Goal: Task Accomplishment & Management: Use online tool/utility

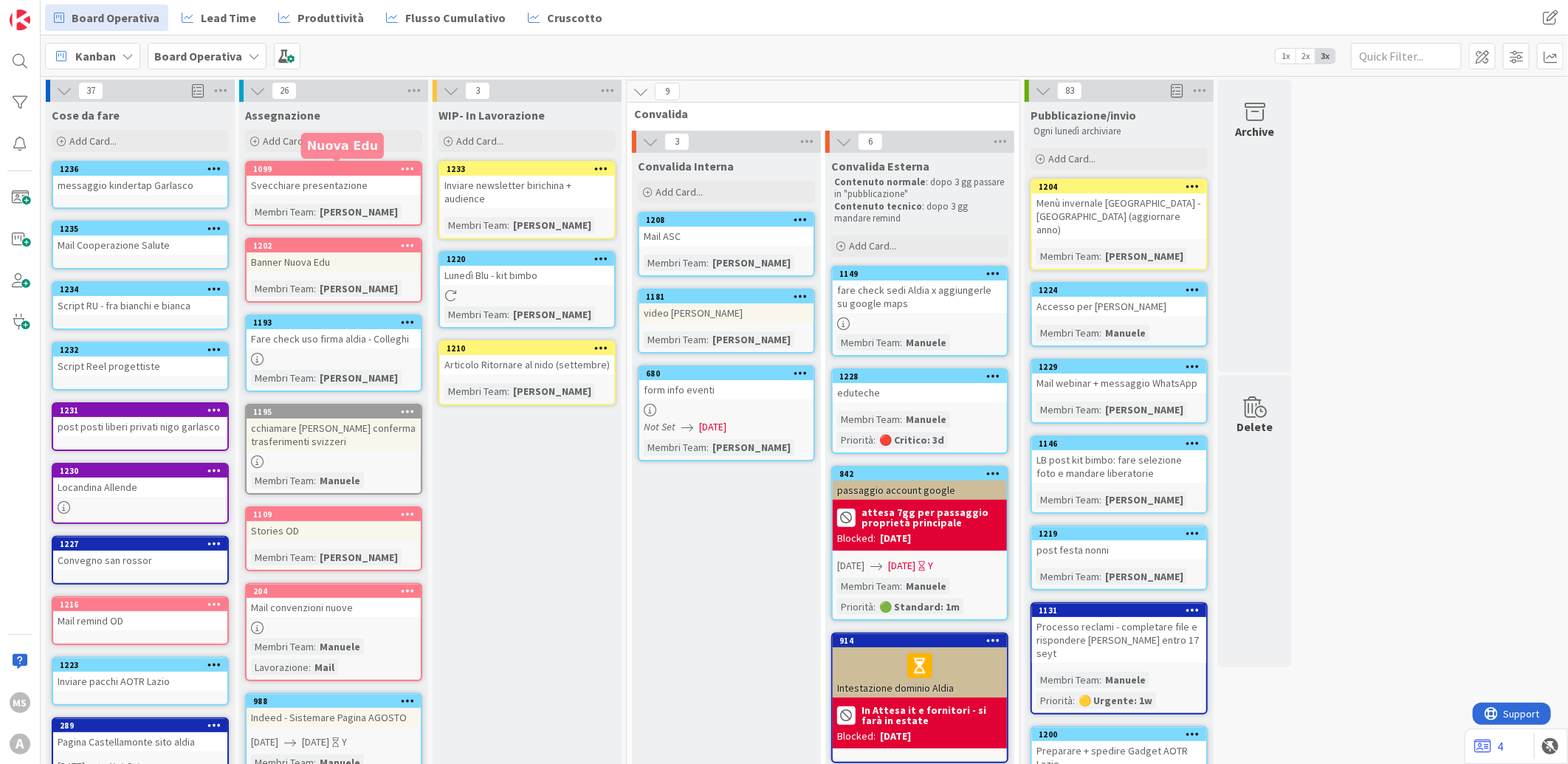
click at [378, 161] on div "1099 Svecchiare presentazione Membri Team : [PERSON_NAME]" at bounding box center [333, 193] width 177 height 65
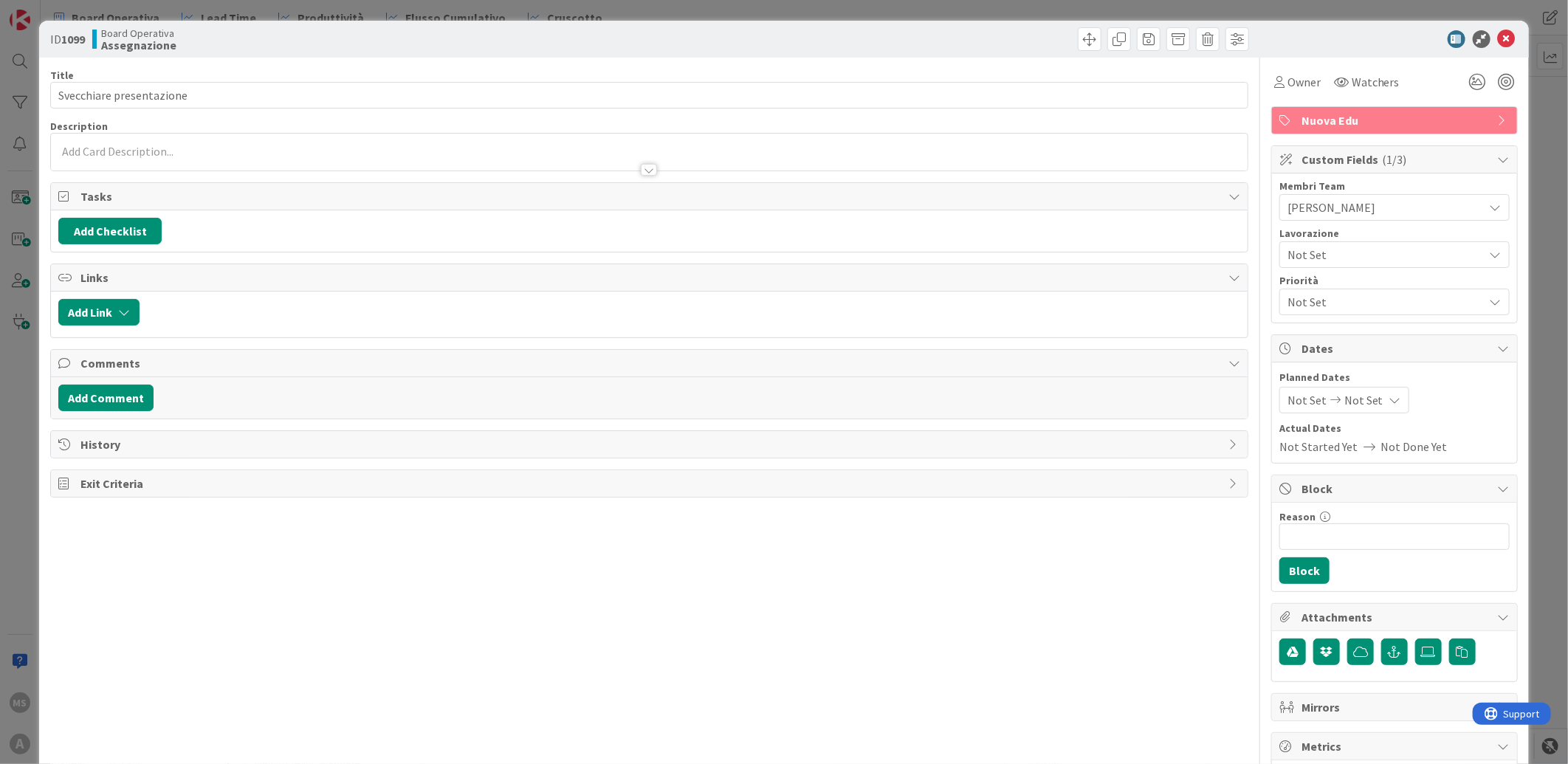
click at [1499, 40] on icon at bounding box center [1507, 39] width 18 height 18
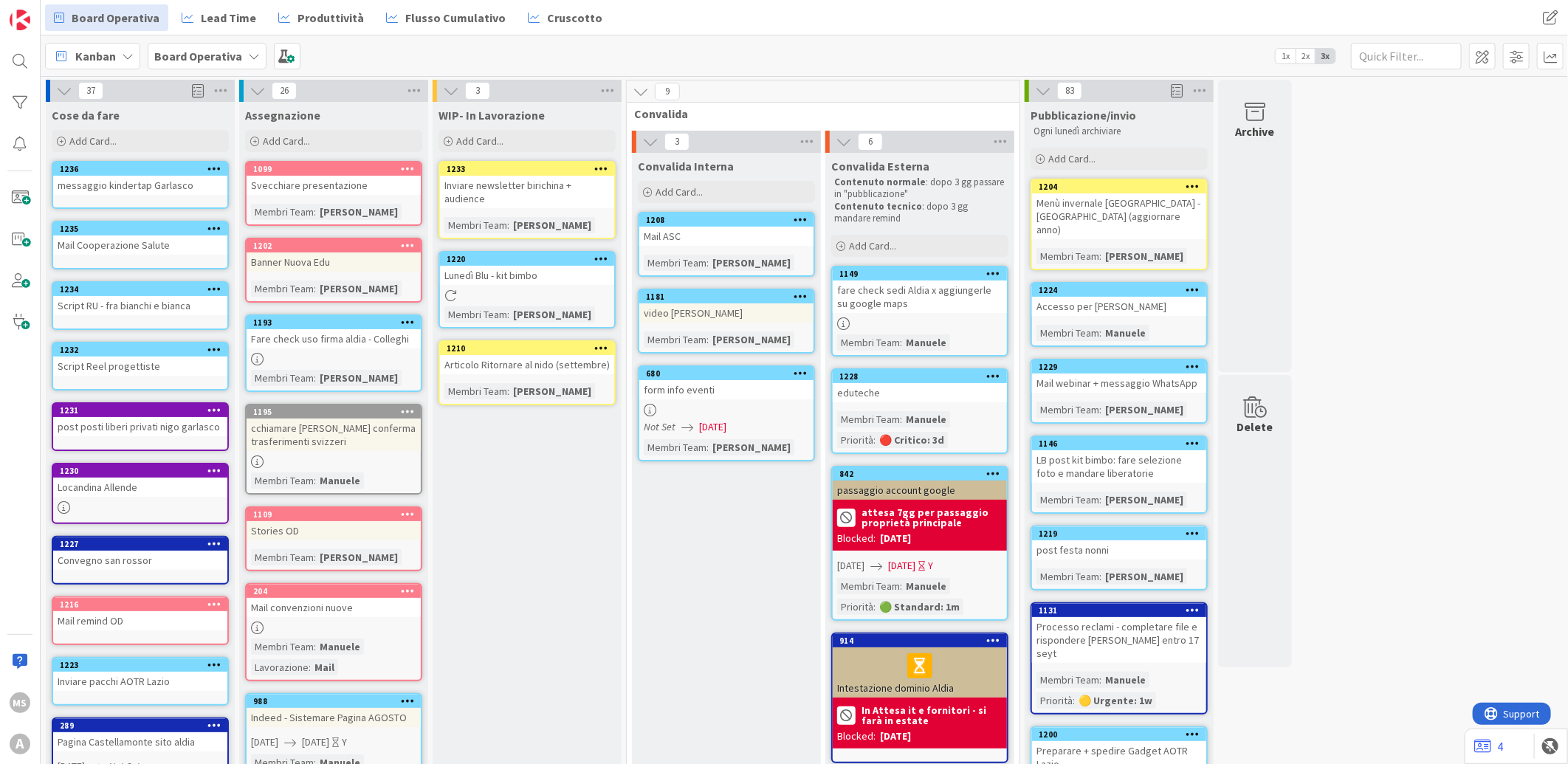
click at [365, 124] on div "Assegnazione Add Card..." at bounding box center [333, 129] width 189 height 53
click at [365, 143] on div "Add Card..." at bounding box center [333, 140] width 177 height 22
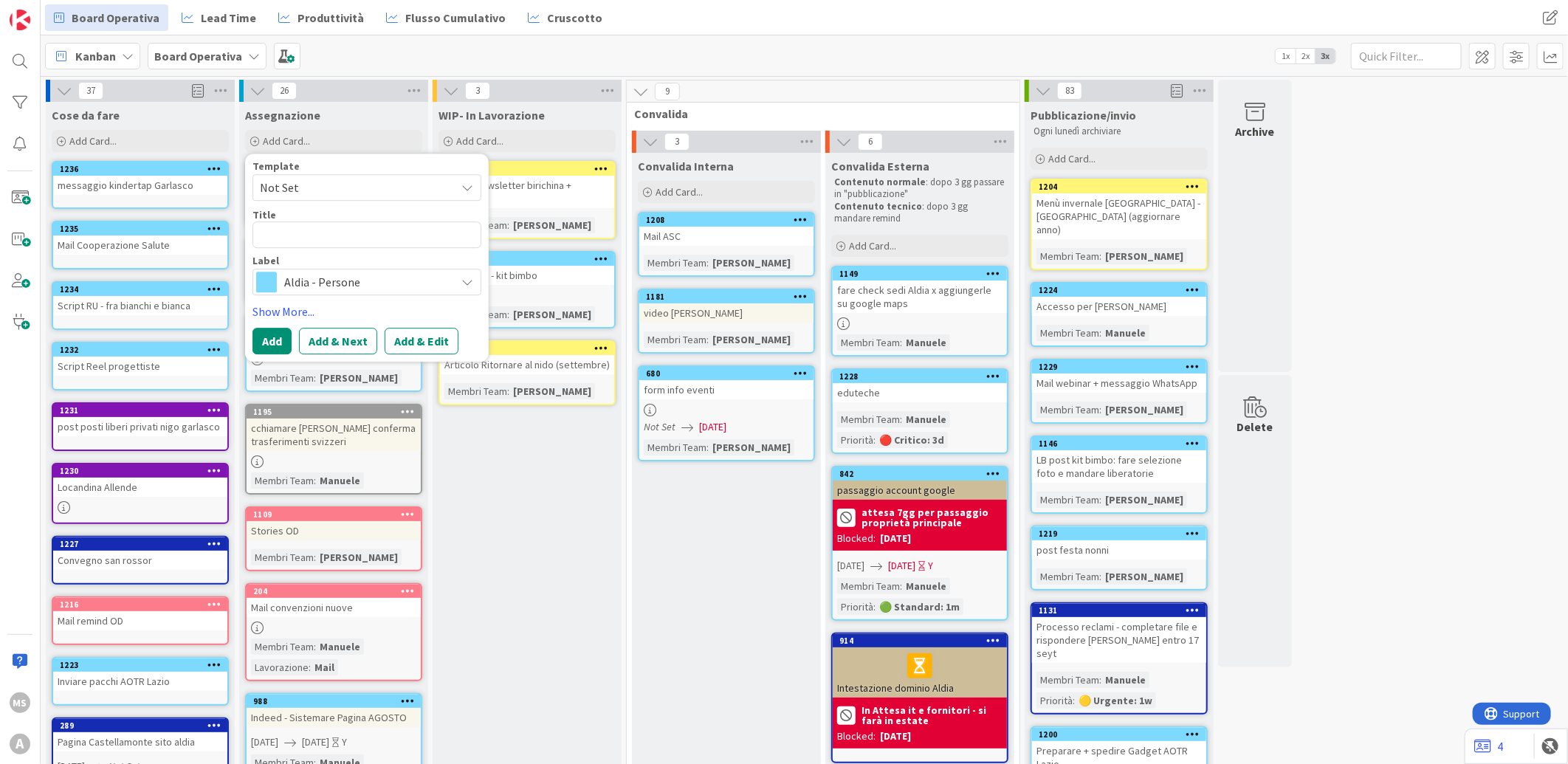
type textarea "x"
type textarea "m"
type textarea "x"
type textarea "ma"
type textarea "x"
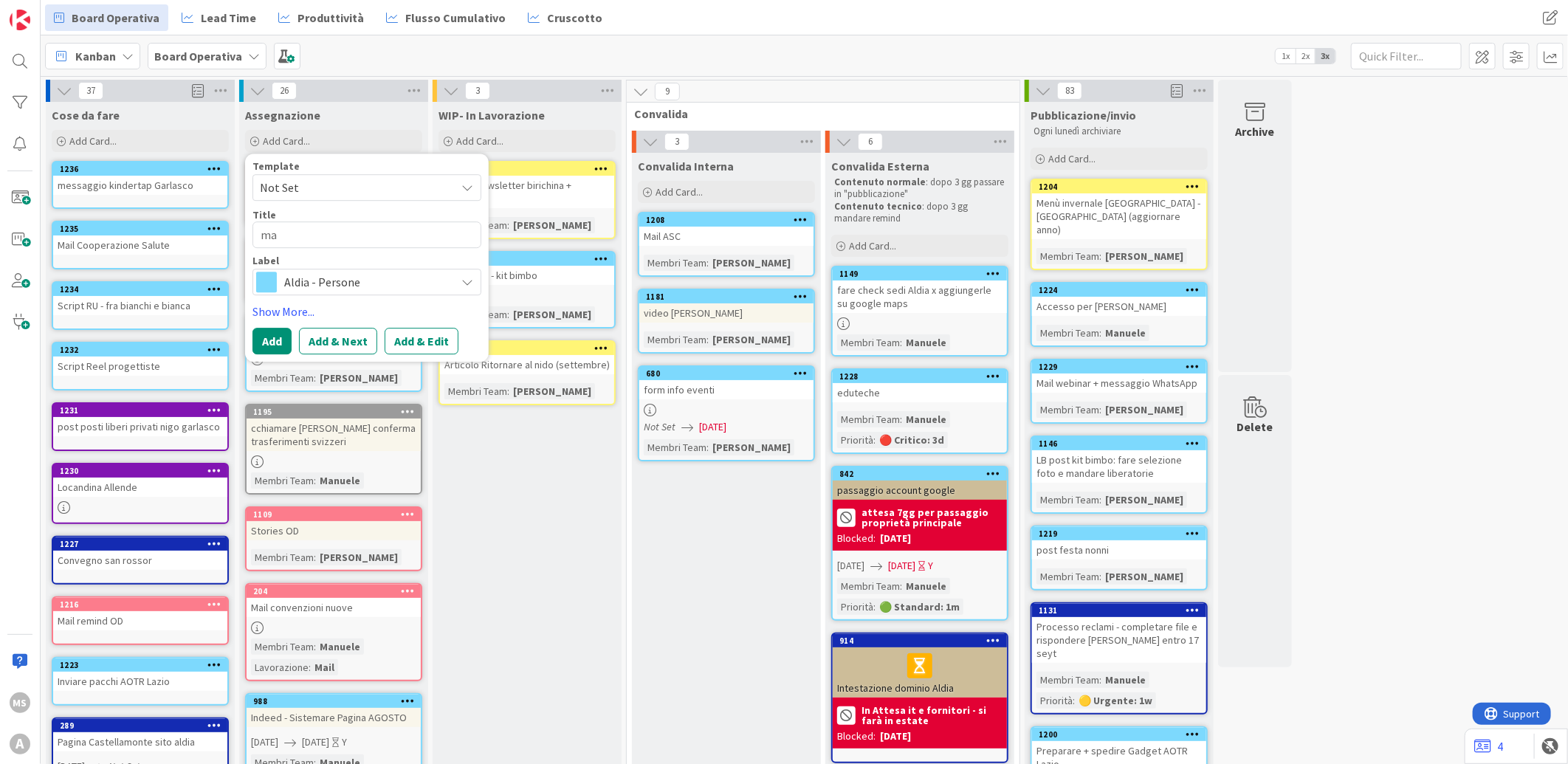
type textarea "man"
type textarea "x"
type textarea "manu"
type textarea "x"
type textarea "man"
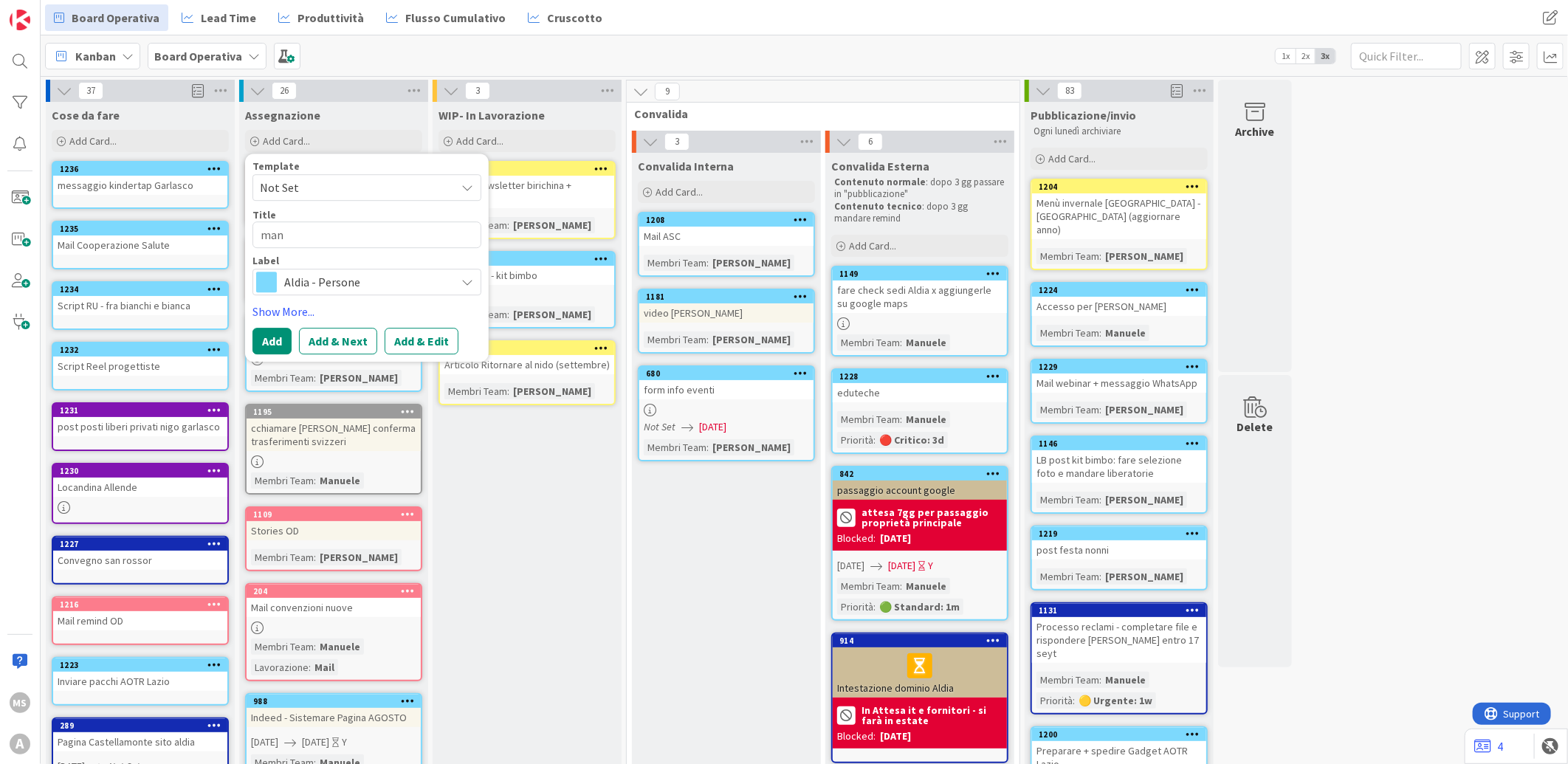
type textarea "x"
type textarea "ma"
type textarea "x"
type textarea "m"
type textarea "x"
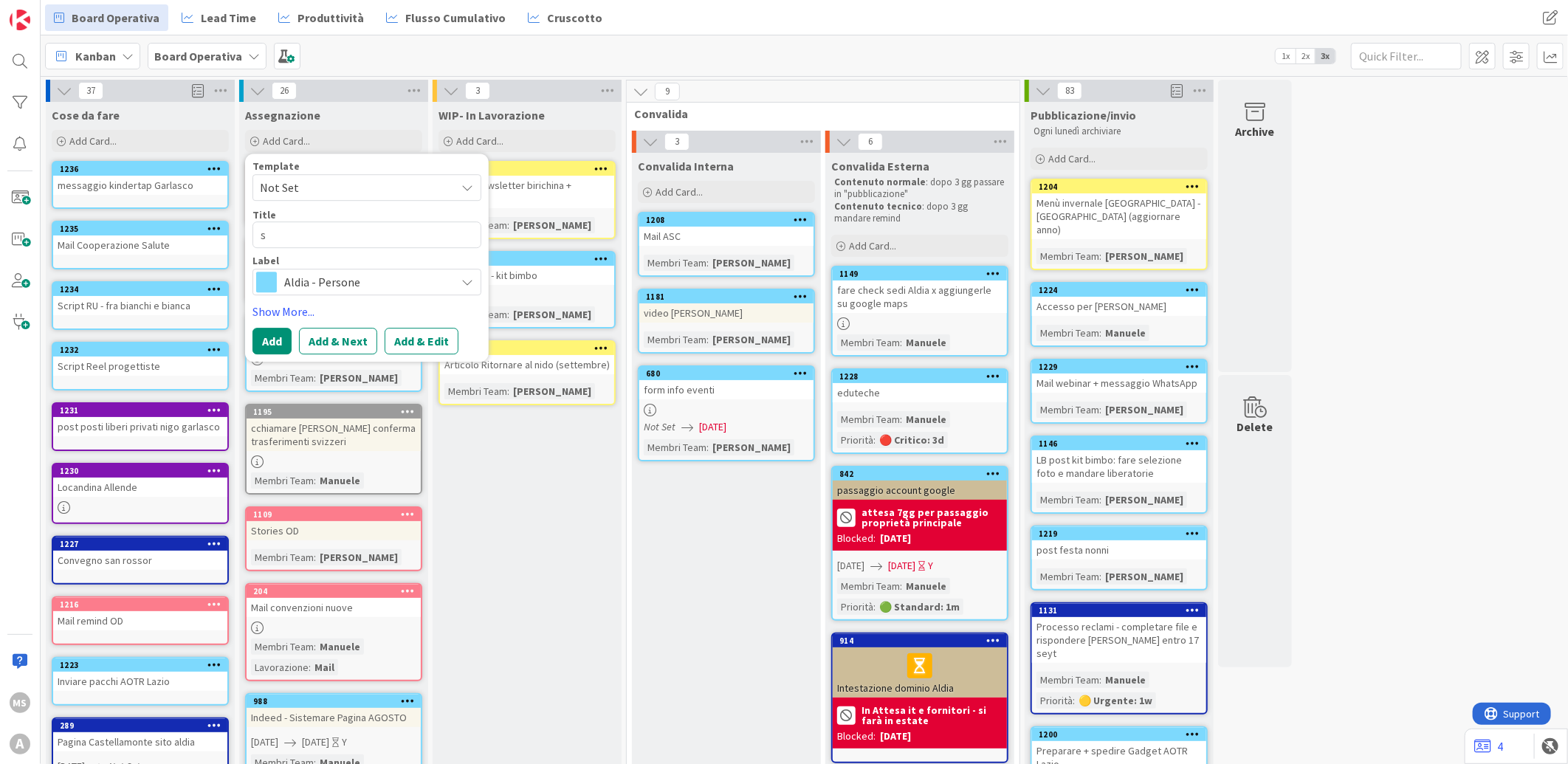
type textarea "se"
type textarea "x"
type textarea "sen"
type textarea "x"
type textarea "sent"
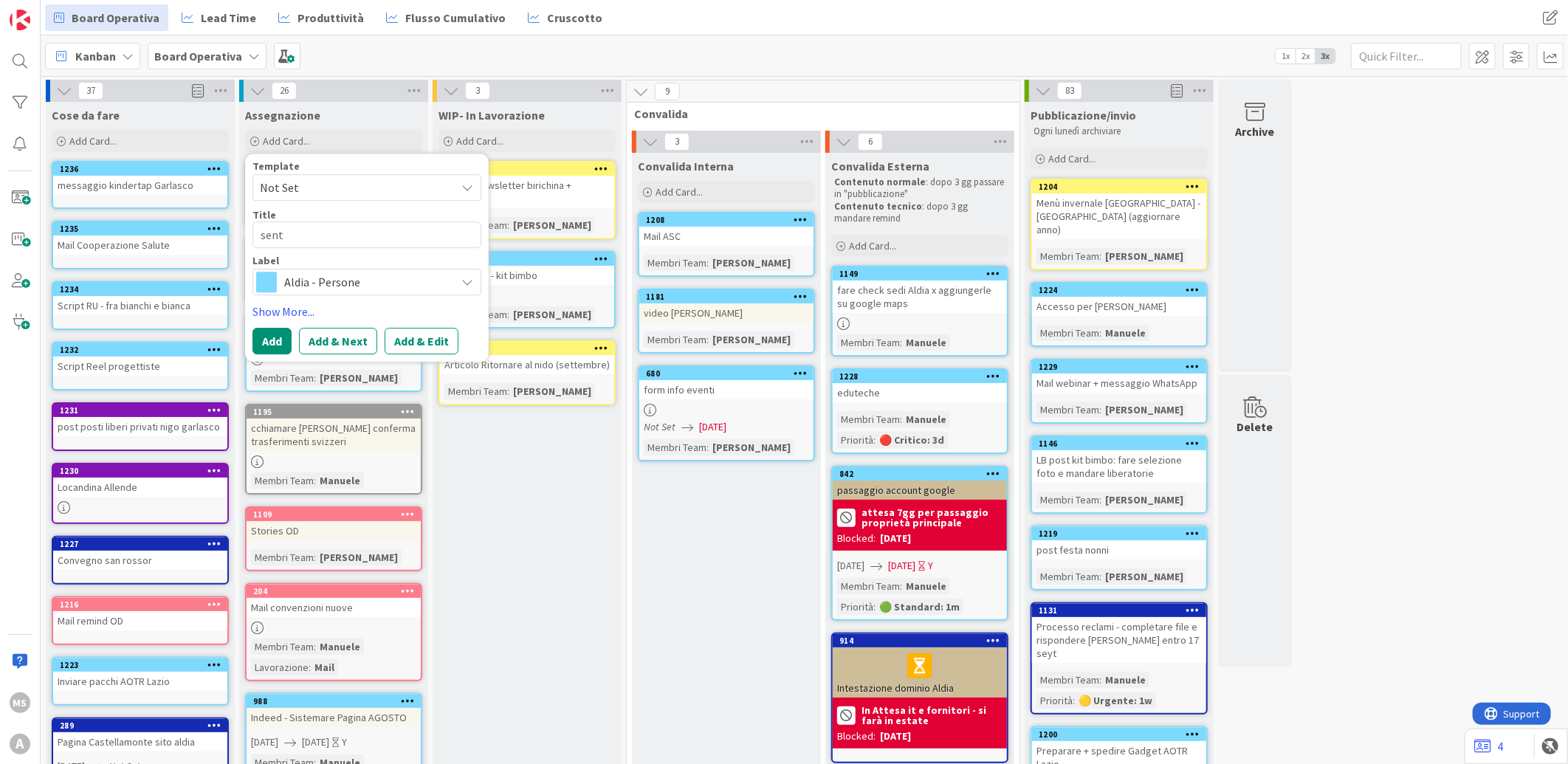
type textarea "x"
type textarea "senti"
type textarea "x"
type textarea "sentir"
type textarea "x"
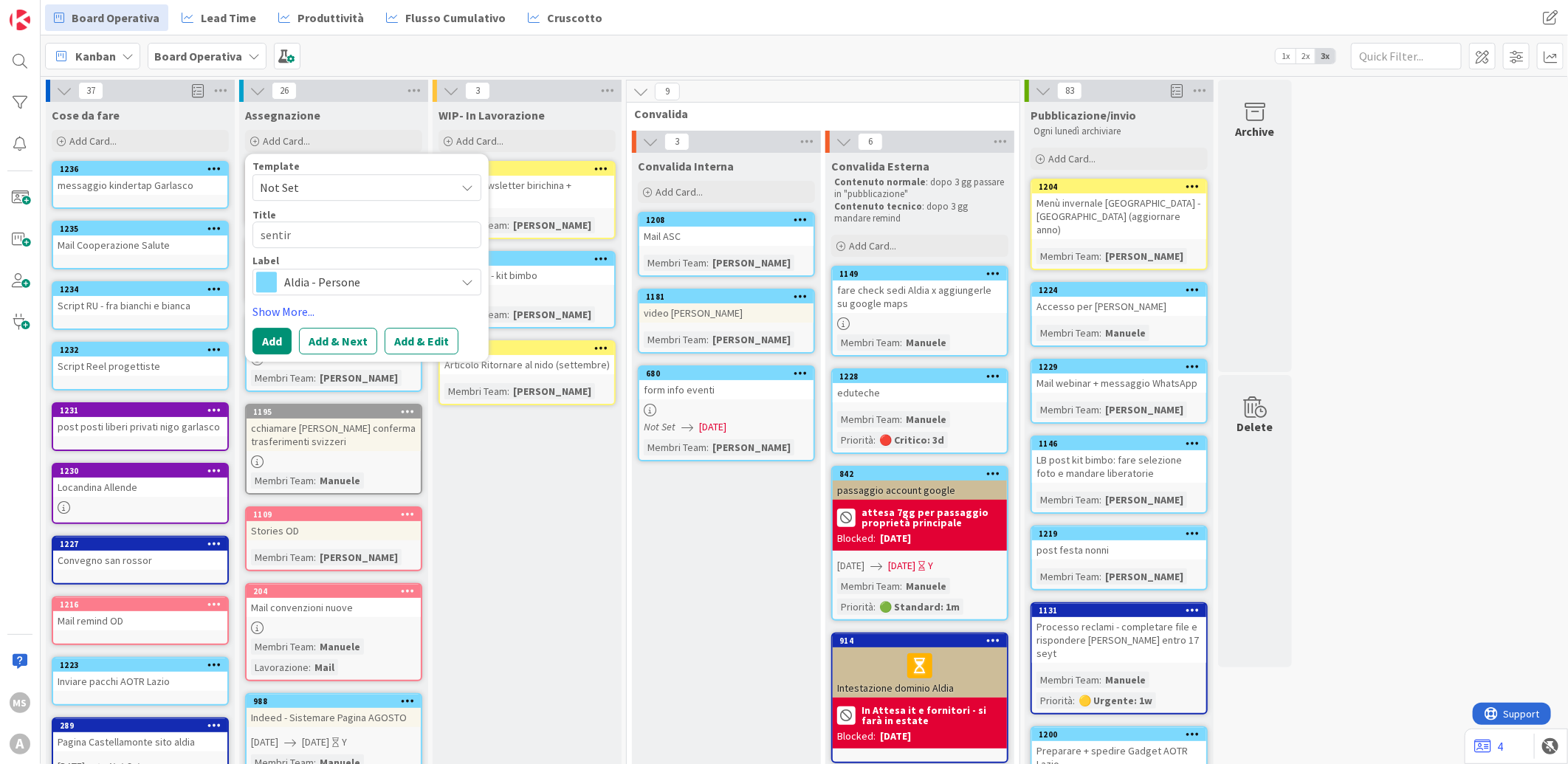
type textarea "sentire"
type textarea "x"
type textarea "sentire"
type textarea "x"
type textarea "sentire s"
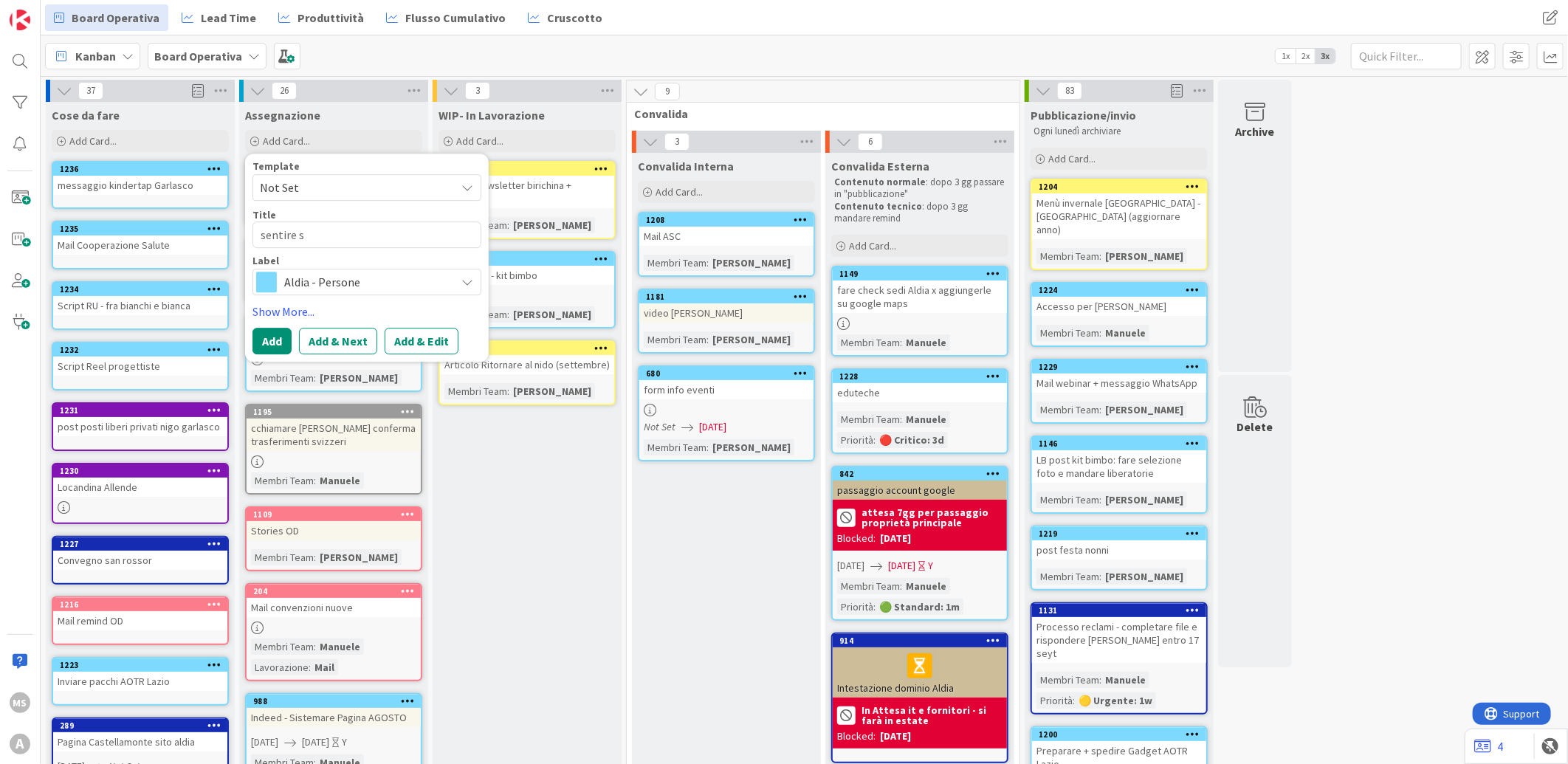
type textarea "x"
type textarea "sentire so"
type textarea "x"
type textarea "sentire sol"
type textarea "x"
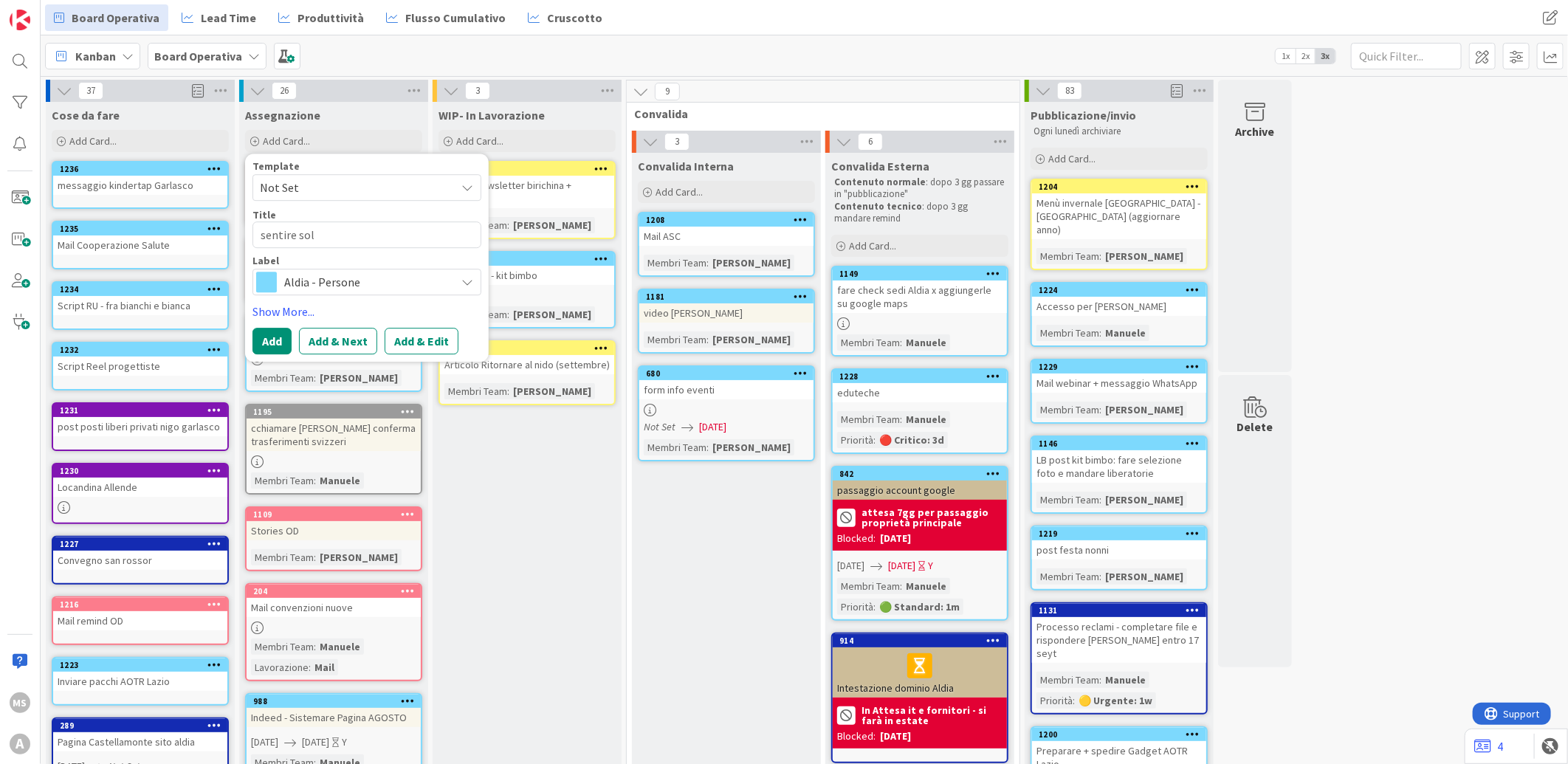
type textarea "sentire sole"
type textarea "x"
type textarea "sentire sole"
type textarea "x"
type textarea "sentire sole 2"
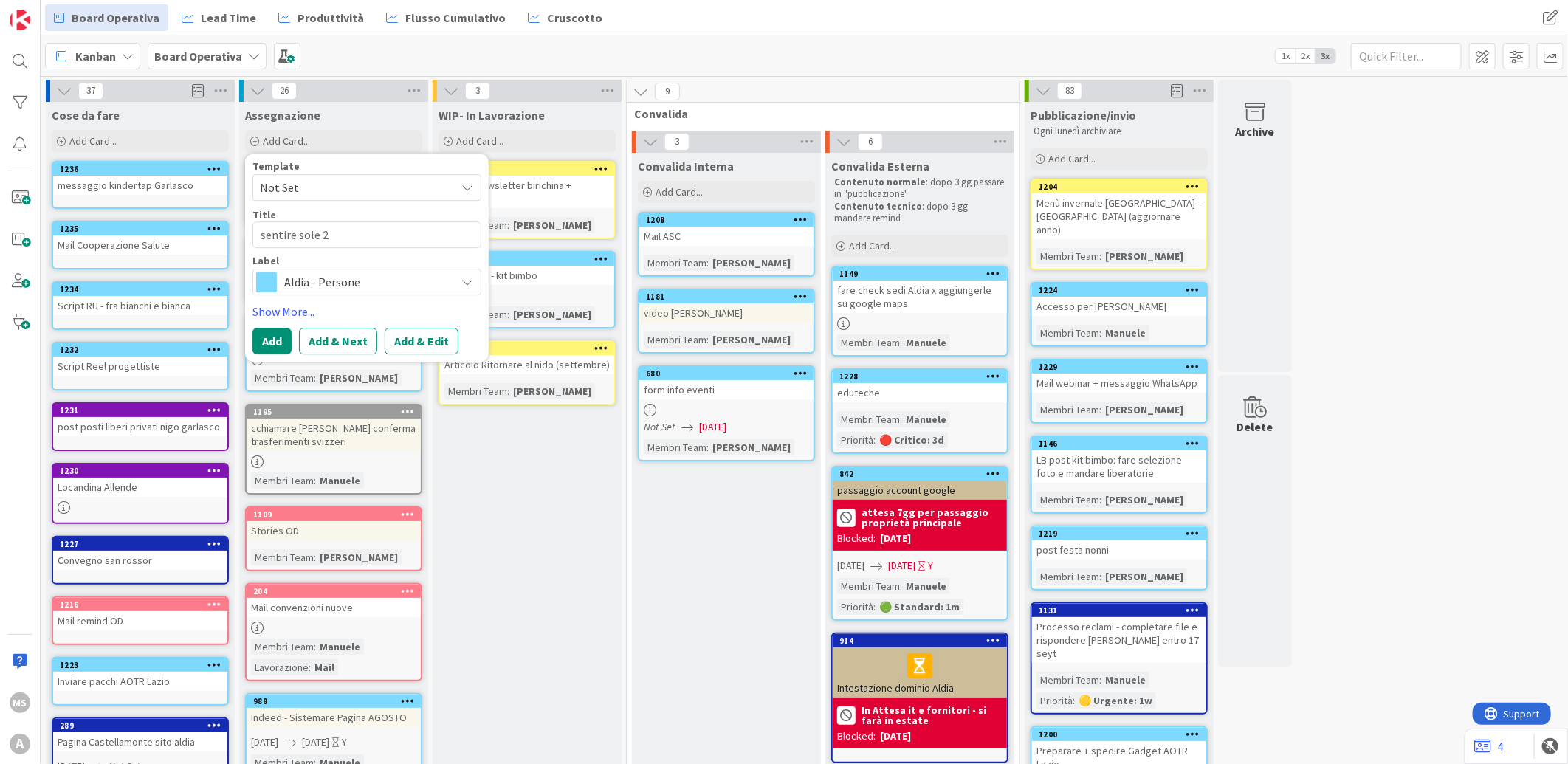
type textarea "x"
type textarea "sentire sole 24"
type textarea "x"
type textarea "sentire sole 24o"
type textarea "x"
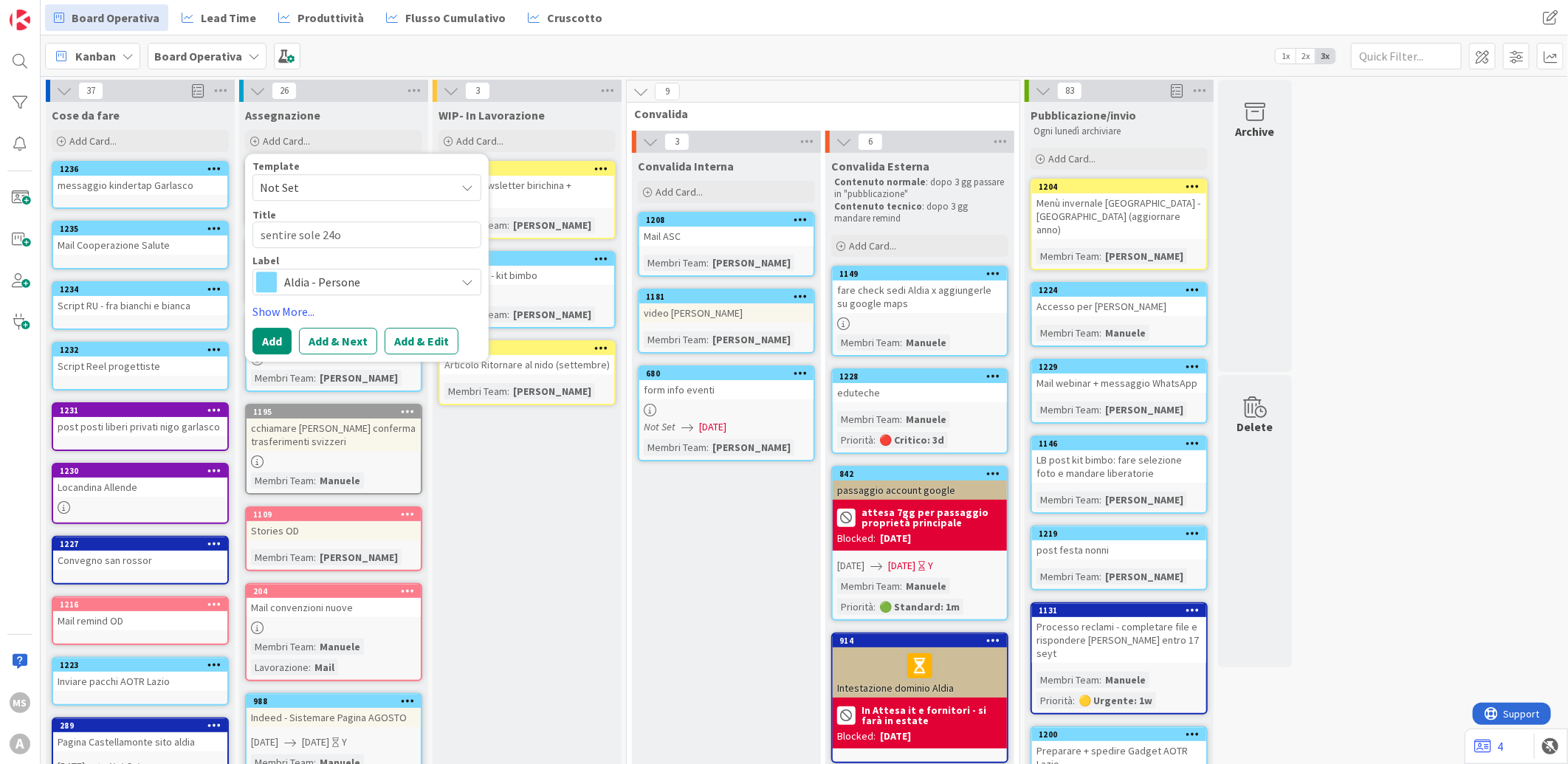
type textarea "sentire sole 24or"
type textarea "x"
type textarea "sentire sole 24ore"
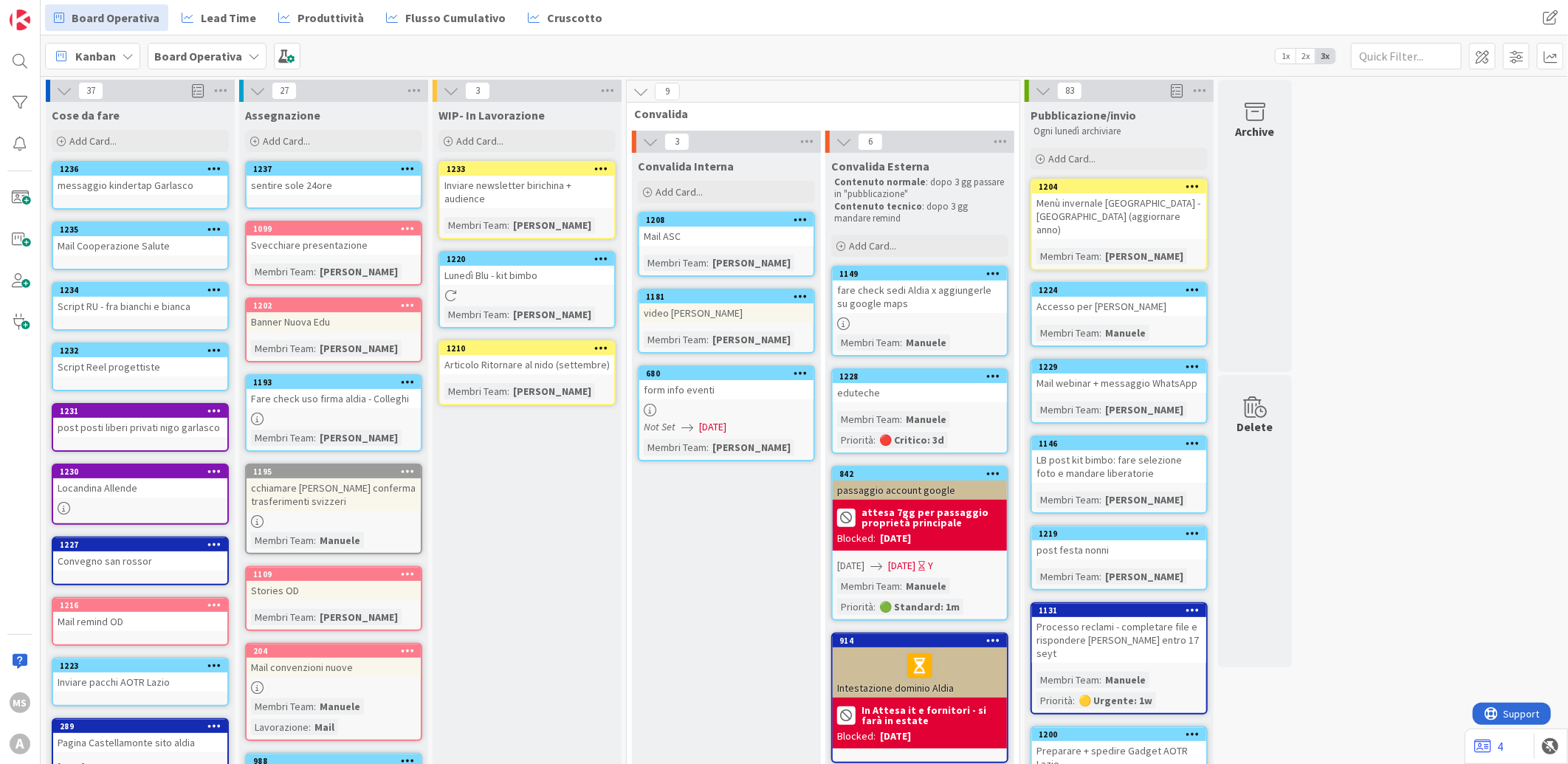
click at [333, 178] on div "sentire sole 24ore" at bounding box center [334, 186] width 174 height 20
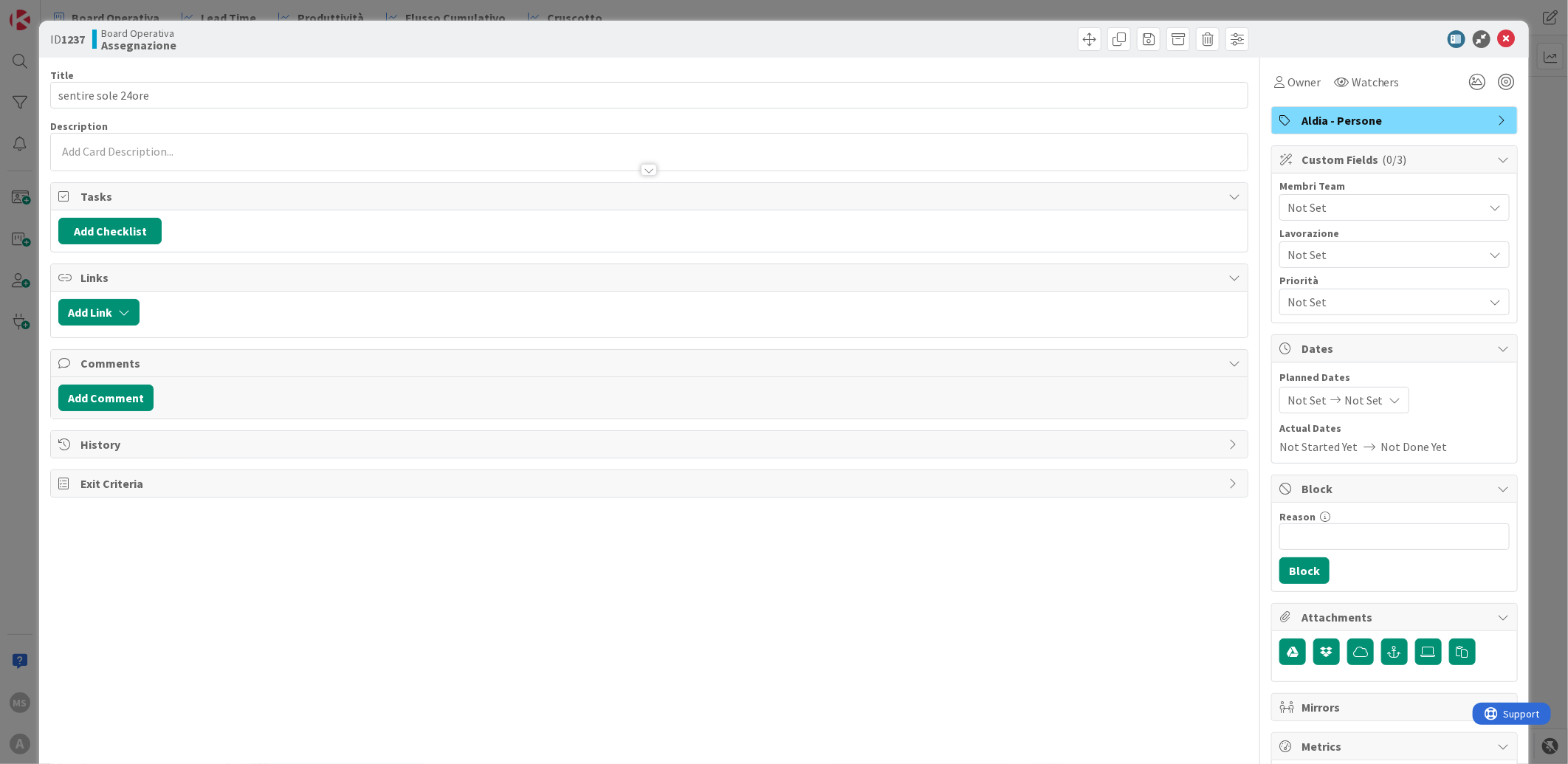
click at [1362, 197] on div "Not Set" at bounding box center [1394, 208] width 230 height 27
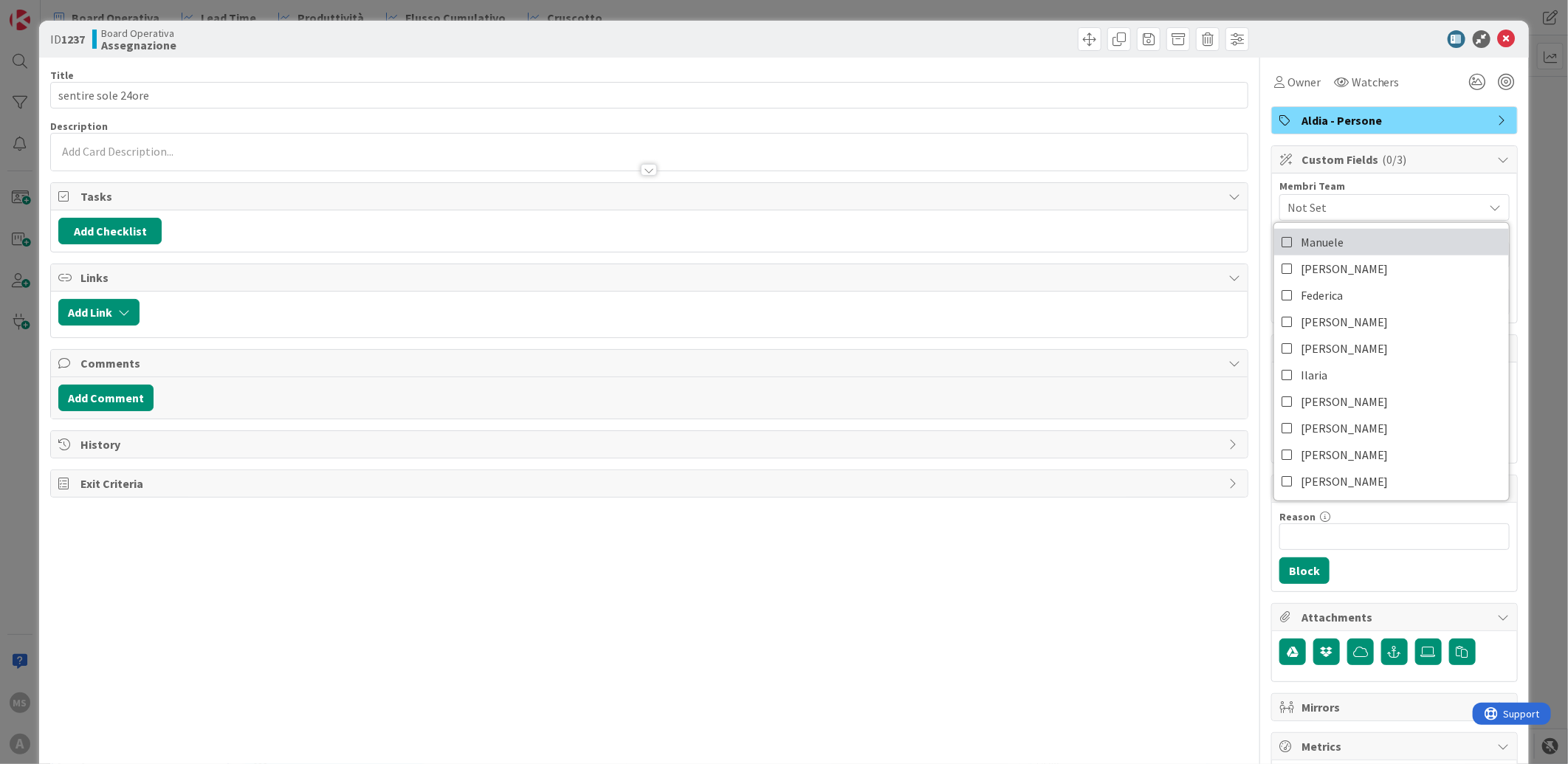
click at [1323, 248] on span "Manuele" at bounding box center [1322, 242] width 43 height 22
drag, startPoint x: 1509, startPoint y: 28, endPoint x: 1502, endPoint y: 35, distance: 9.9
click at [1508, 28] on div "ID 1237 Board Operativa Assegnazione" at bounding box center [783, 39] width 1489 height 37
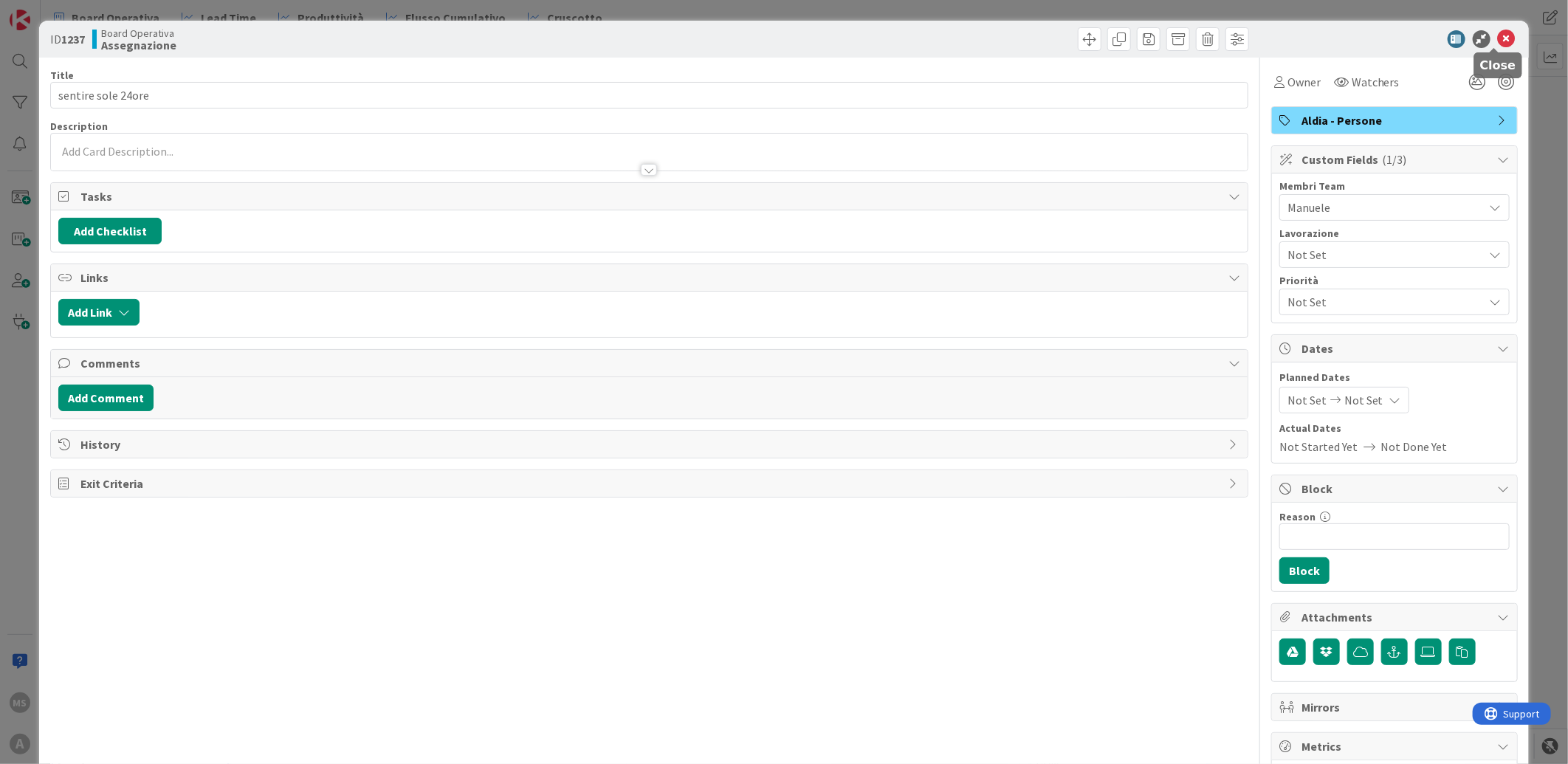
click at [1502, 35] on icon at bounding box center [1507, 39] width 18 height 18
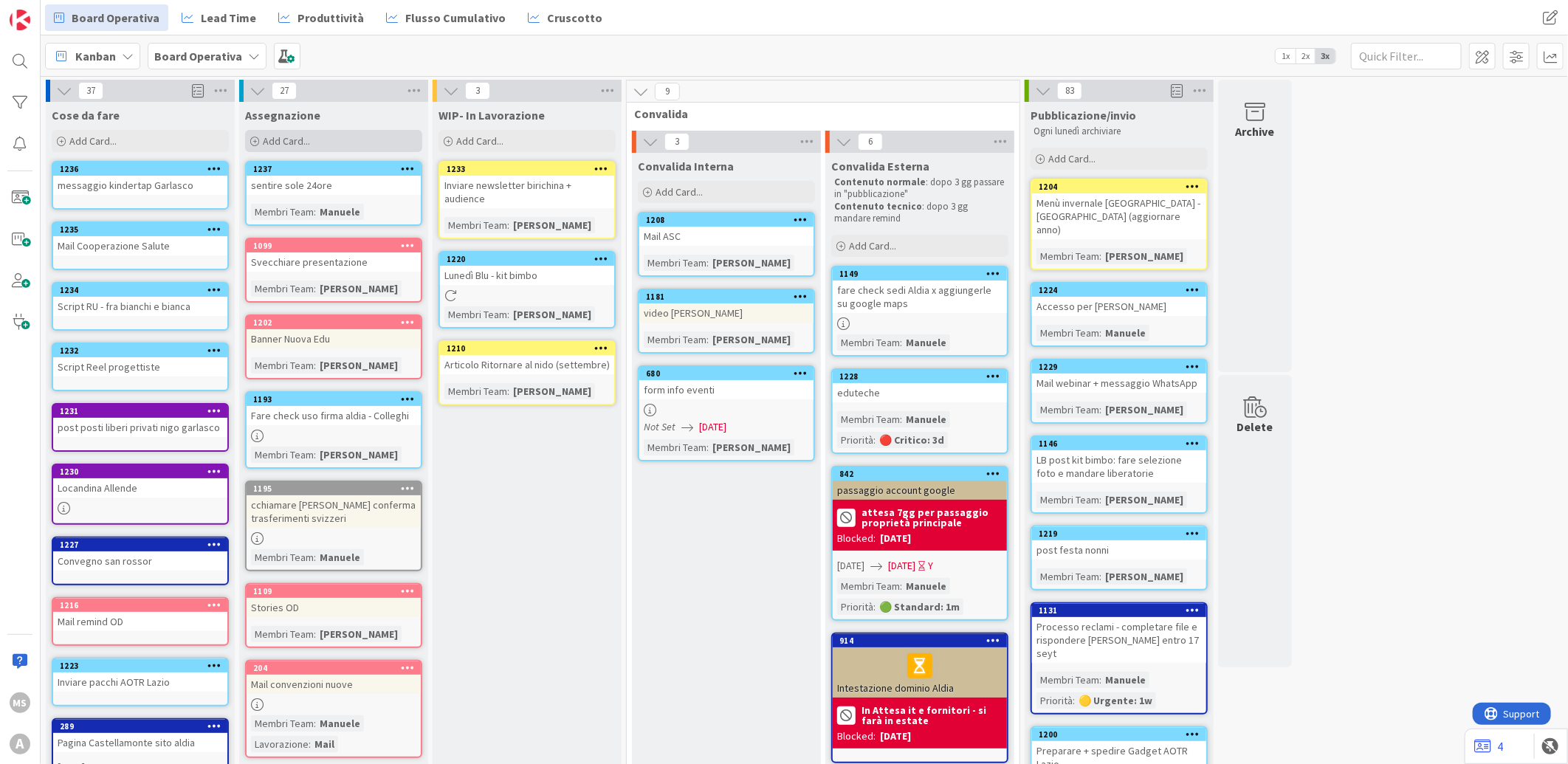
click at [288, 131] on div "Add Card..." at bounding box center [333, 140] width 177 height 22
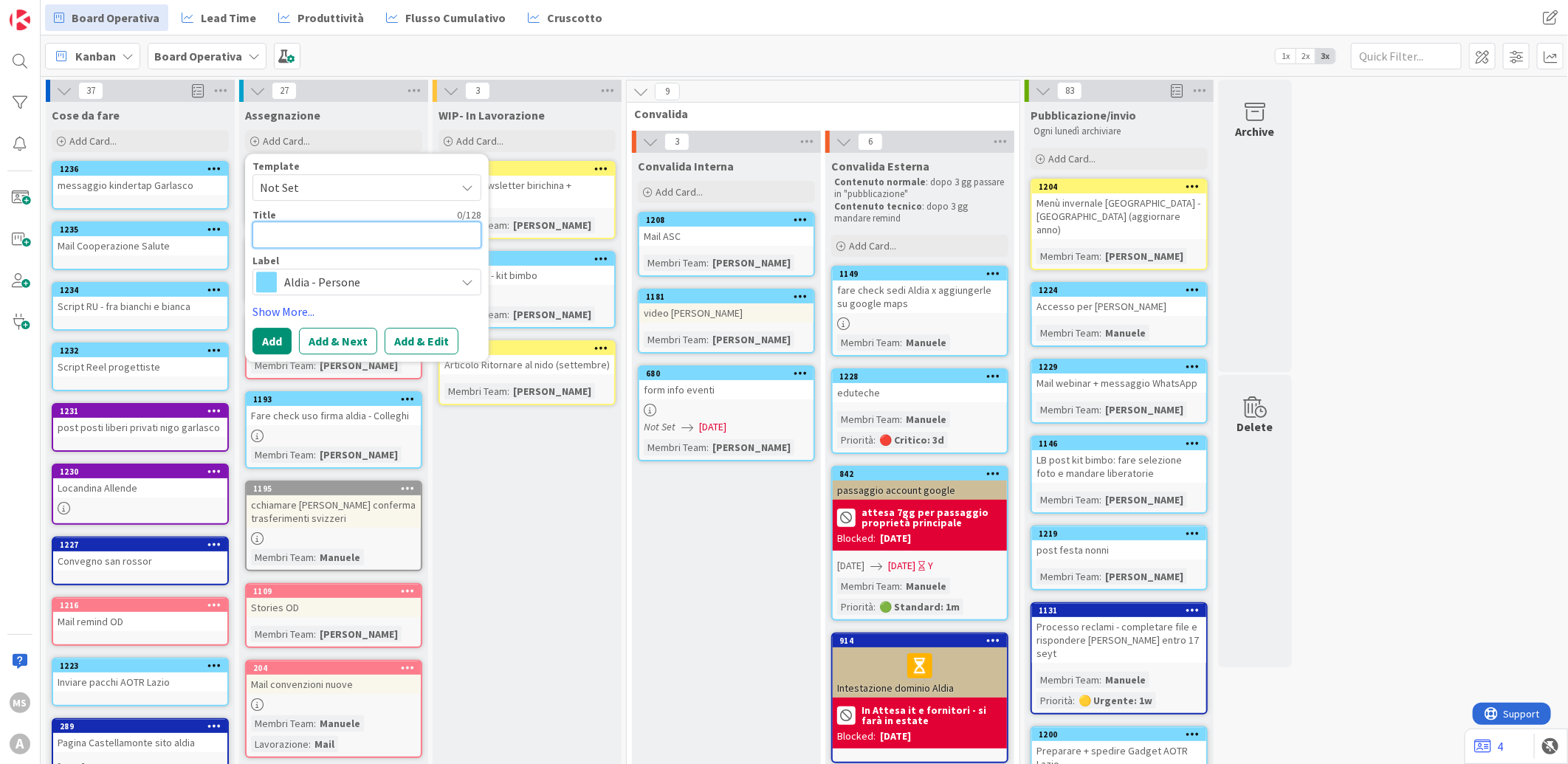
type textarea "x"
type textarea "s"
type textarea "x"
type textarea "se"
type textarea "x"
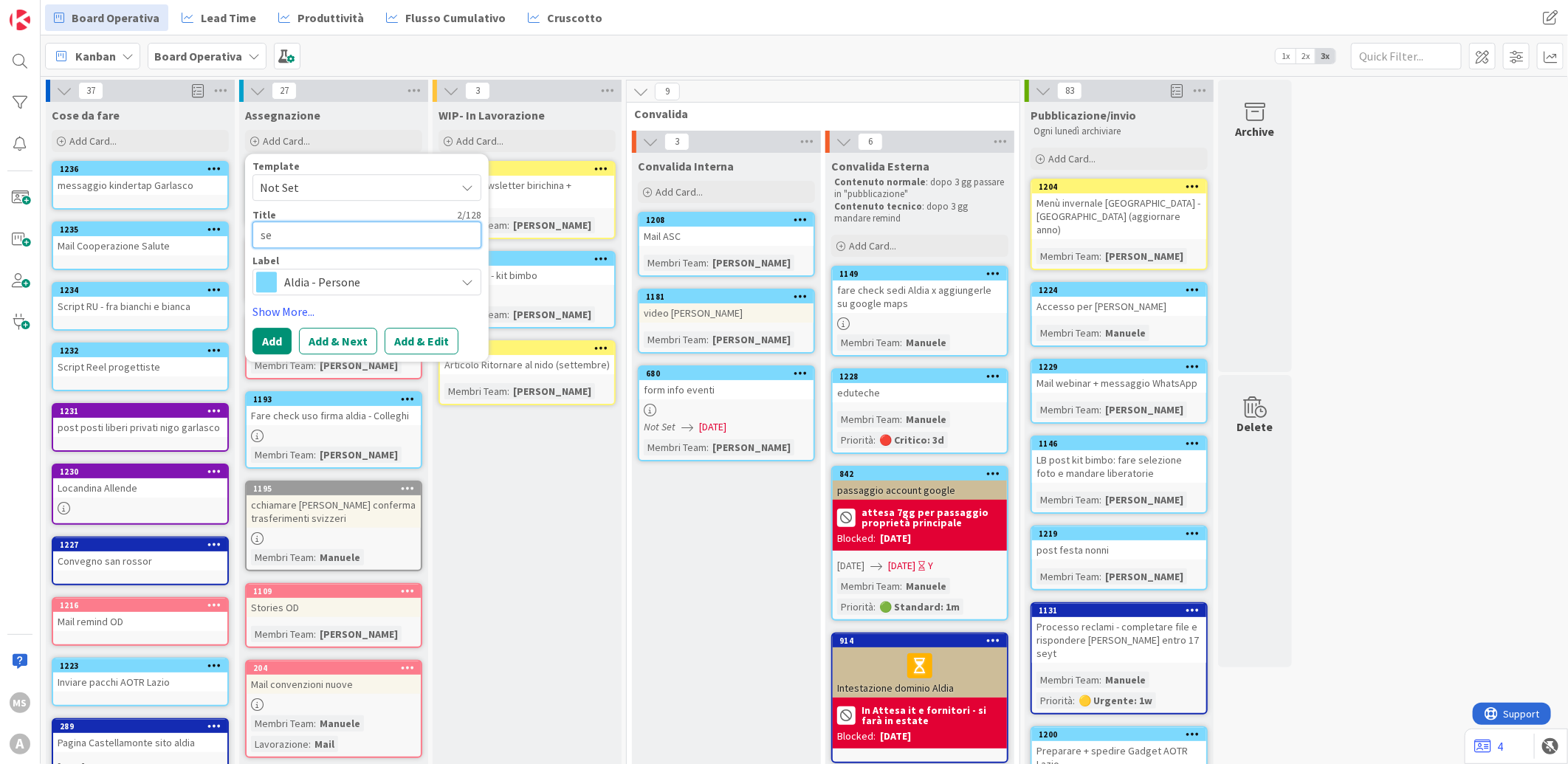
type textarea "sen"
type textarea "x"
type textarea "sent"
type textarea "x"
type textarea "senti"
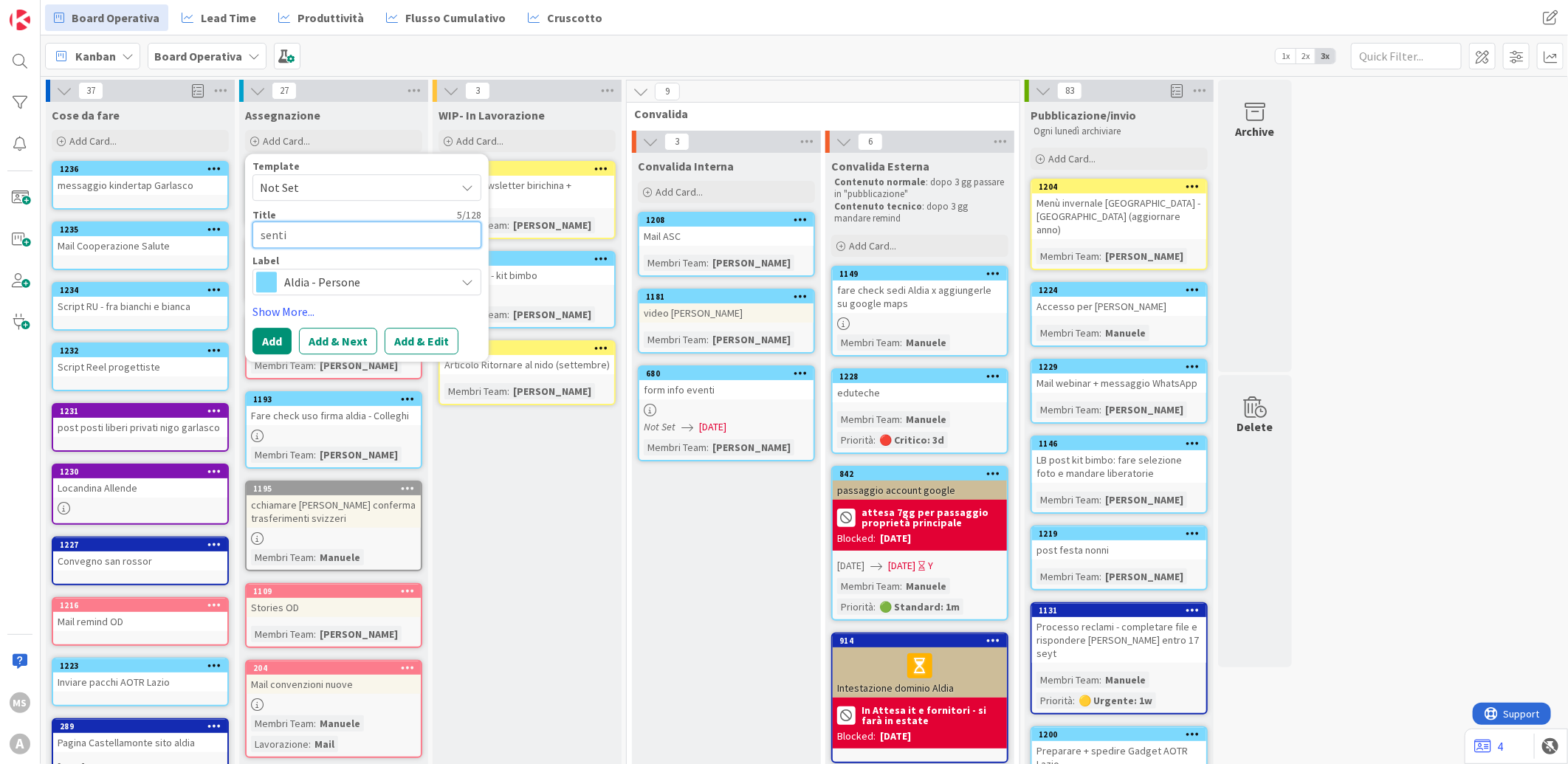
type textarea "x"
type textarea "sentir"
type textarea "x"
type textarea "sentire"
type textarea "x"
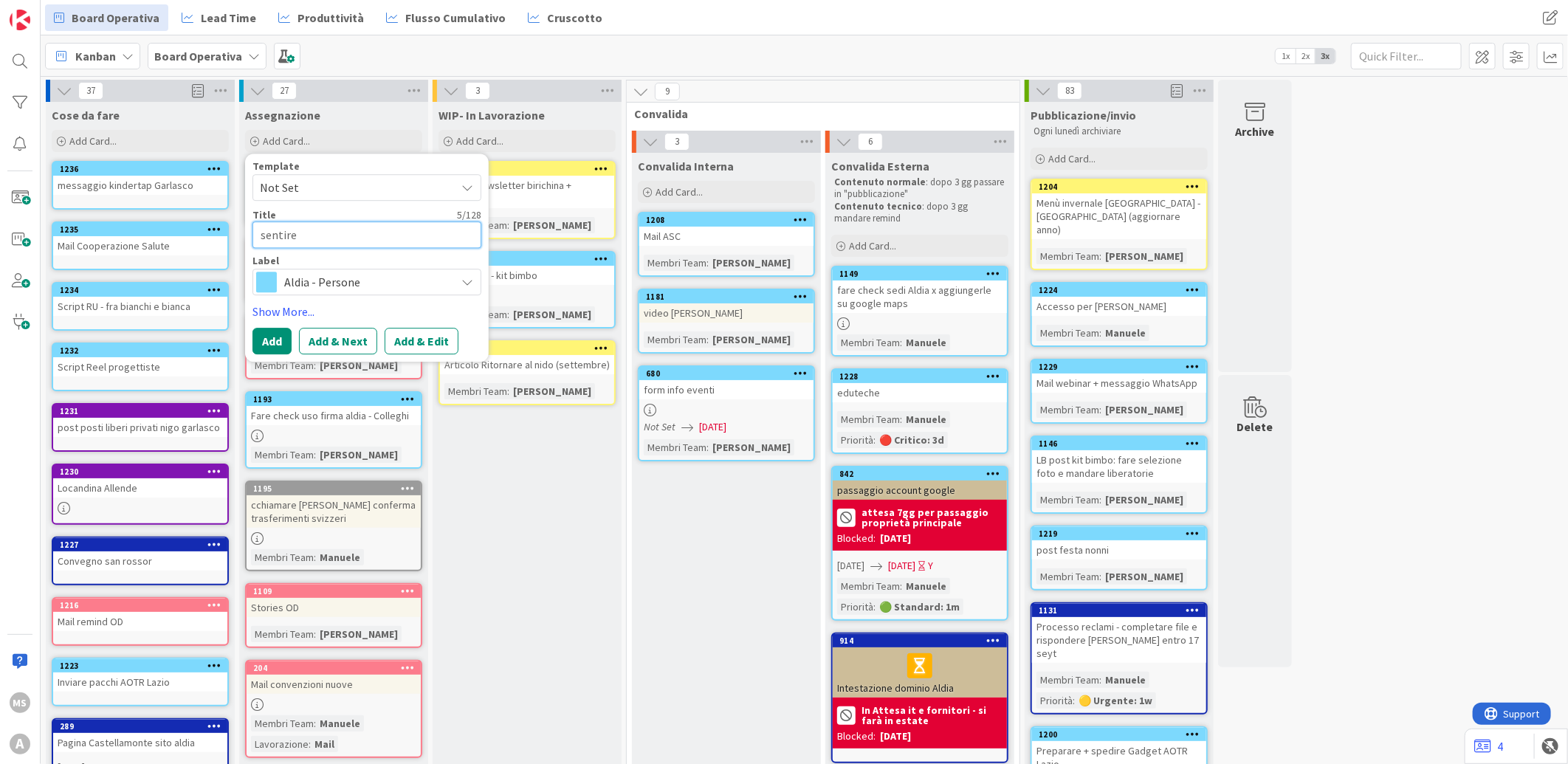
type textarea "sentire"
type textarea "x"
type textarea "sentire e"
type textarea "x"
type textarea "sentire eo"
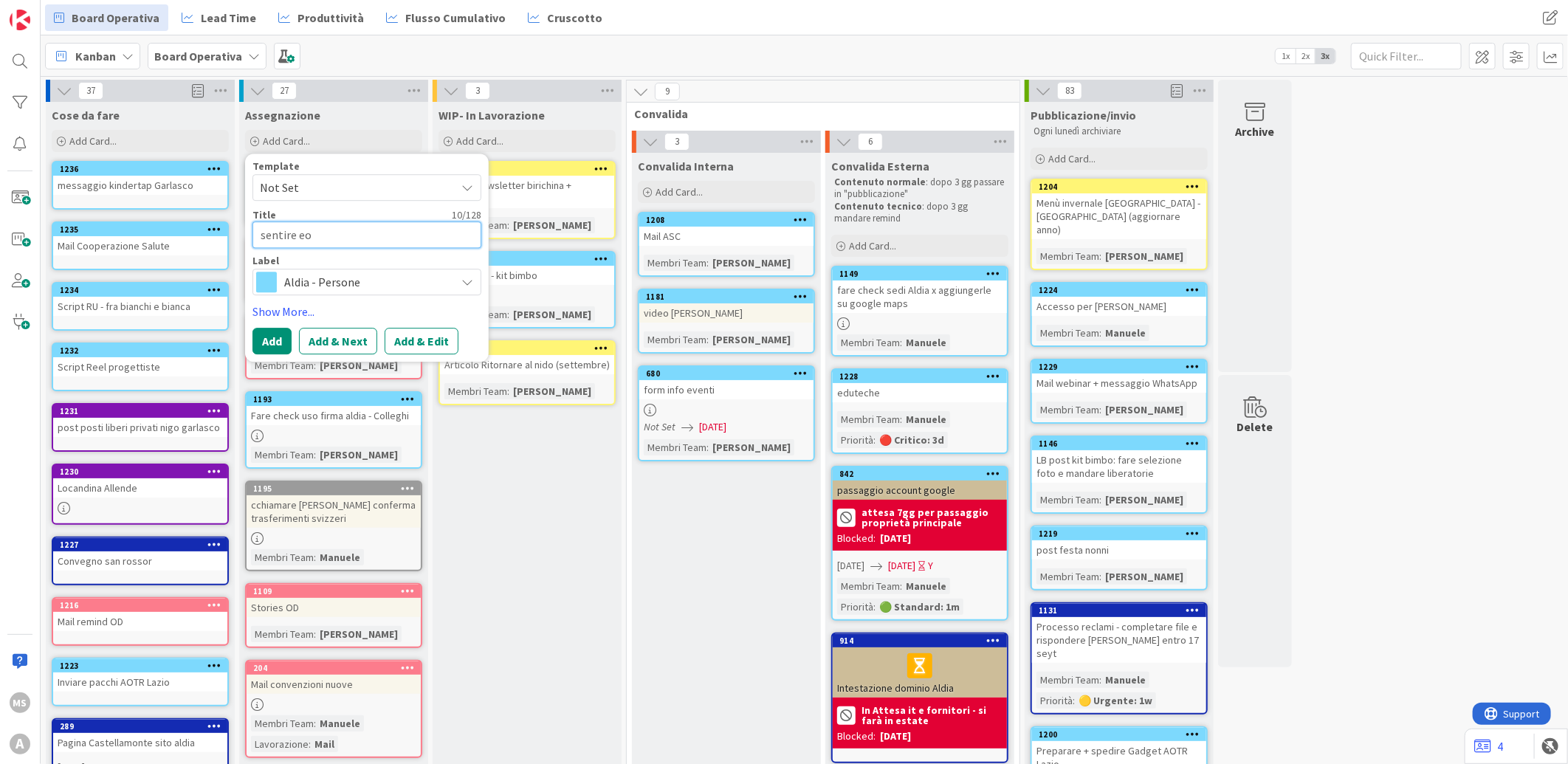
type textarea "x"
type textarea "sentire eon"
type textarea "x"
type textarea "sentire eon p"
type textarea "x"
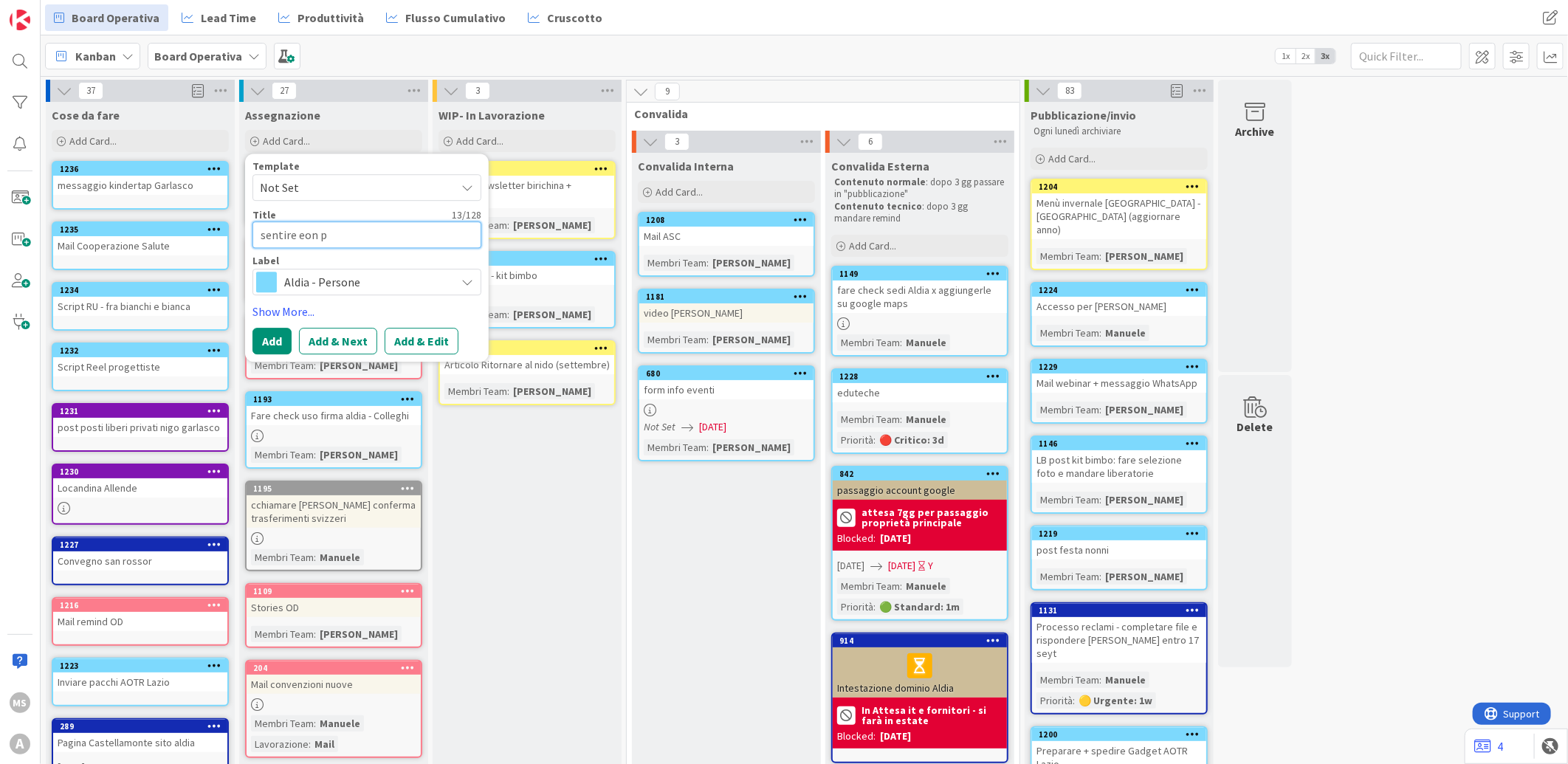
type textarea "sentire eon pe"
type textarea "x"
type textarea "sentire eon per"
type textarea "x"
type textarea "sentire eon per"
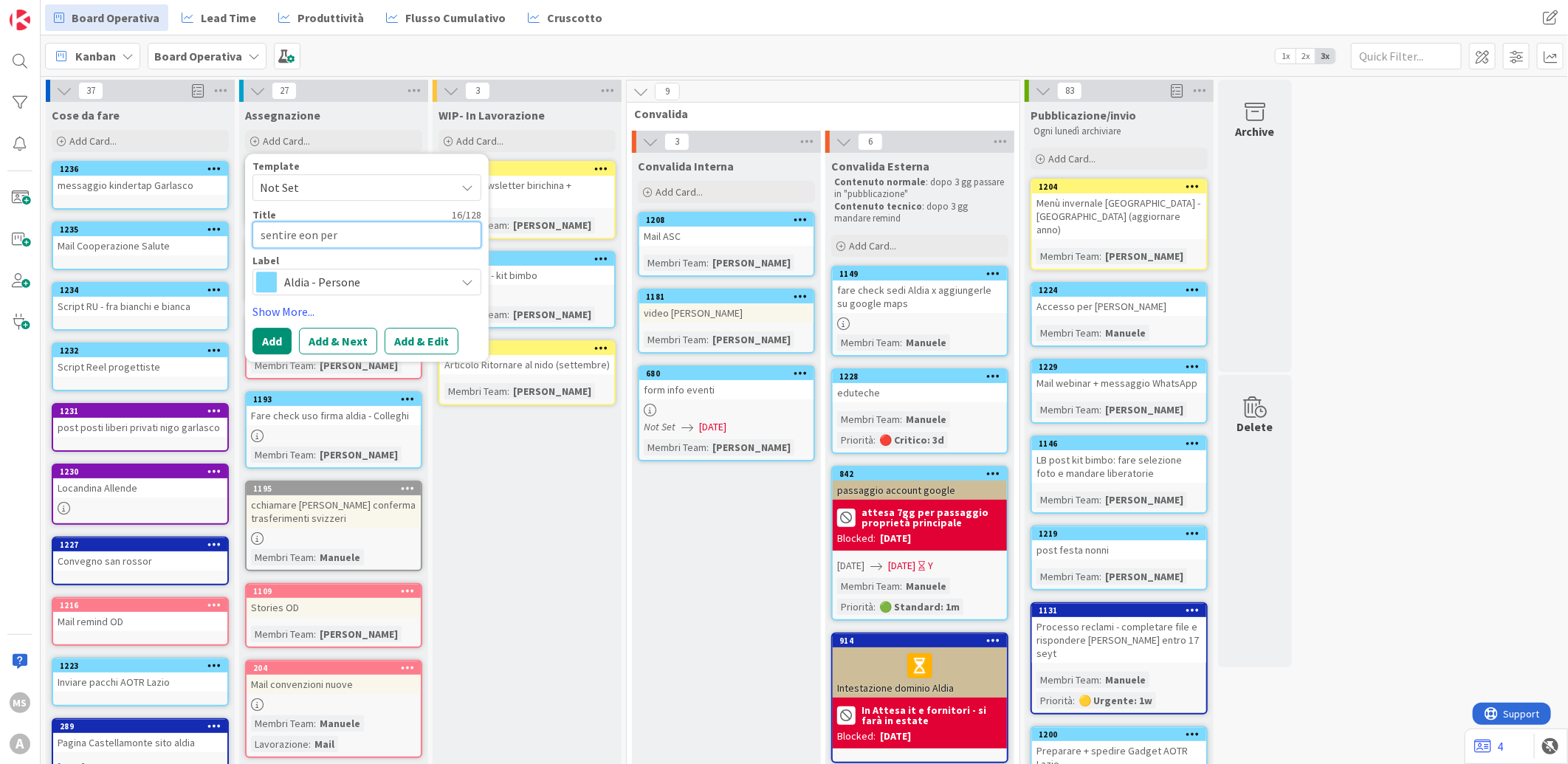
type textarea "x"
type textarea "sentire eon per a"
type textarea "x"
type textarea "sentire eon per ar"
type textarea "x"
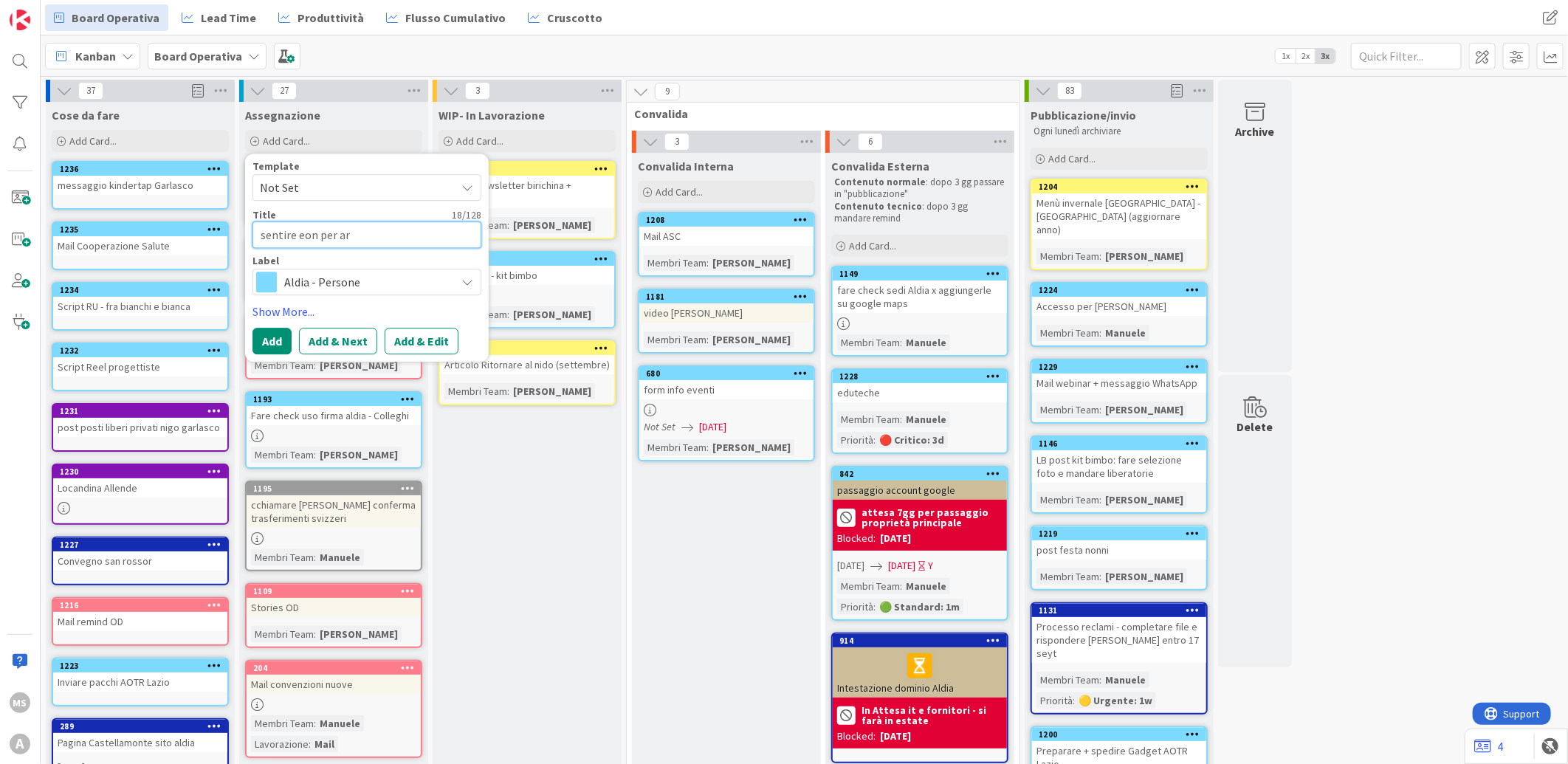
type textarea "sentire eon per art"
type textarea "x"
type textarea "sentire eon per arti"
type textarea "x"
type textarea "sentire eon per artic"
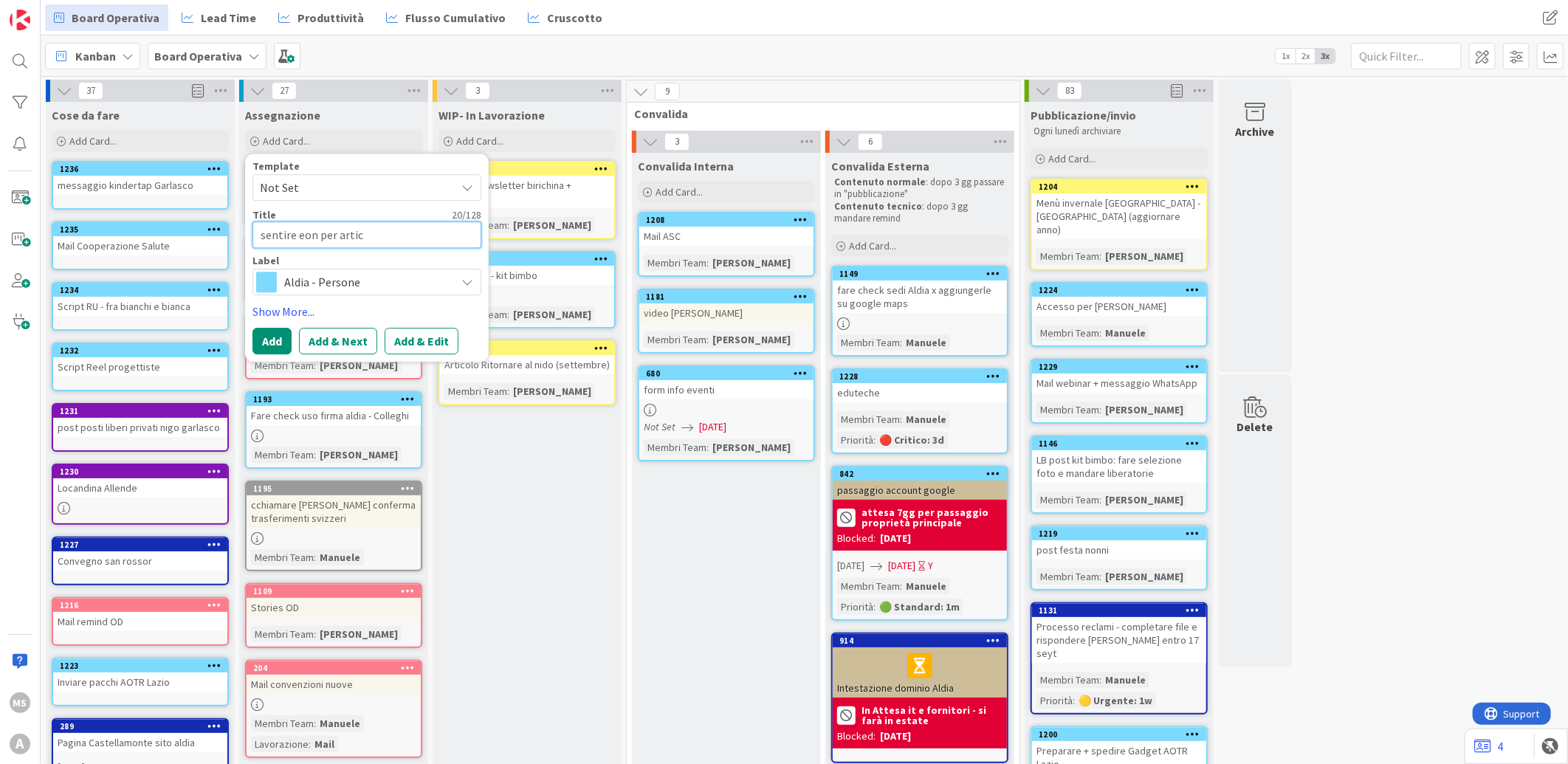
type textarea "x"
type textarea "sentire eon per artico"
type textarea "x"
type textarea "sentire eon per articol"
type textarea "x"
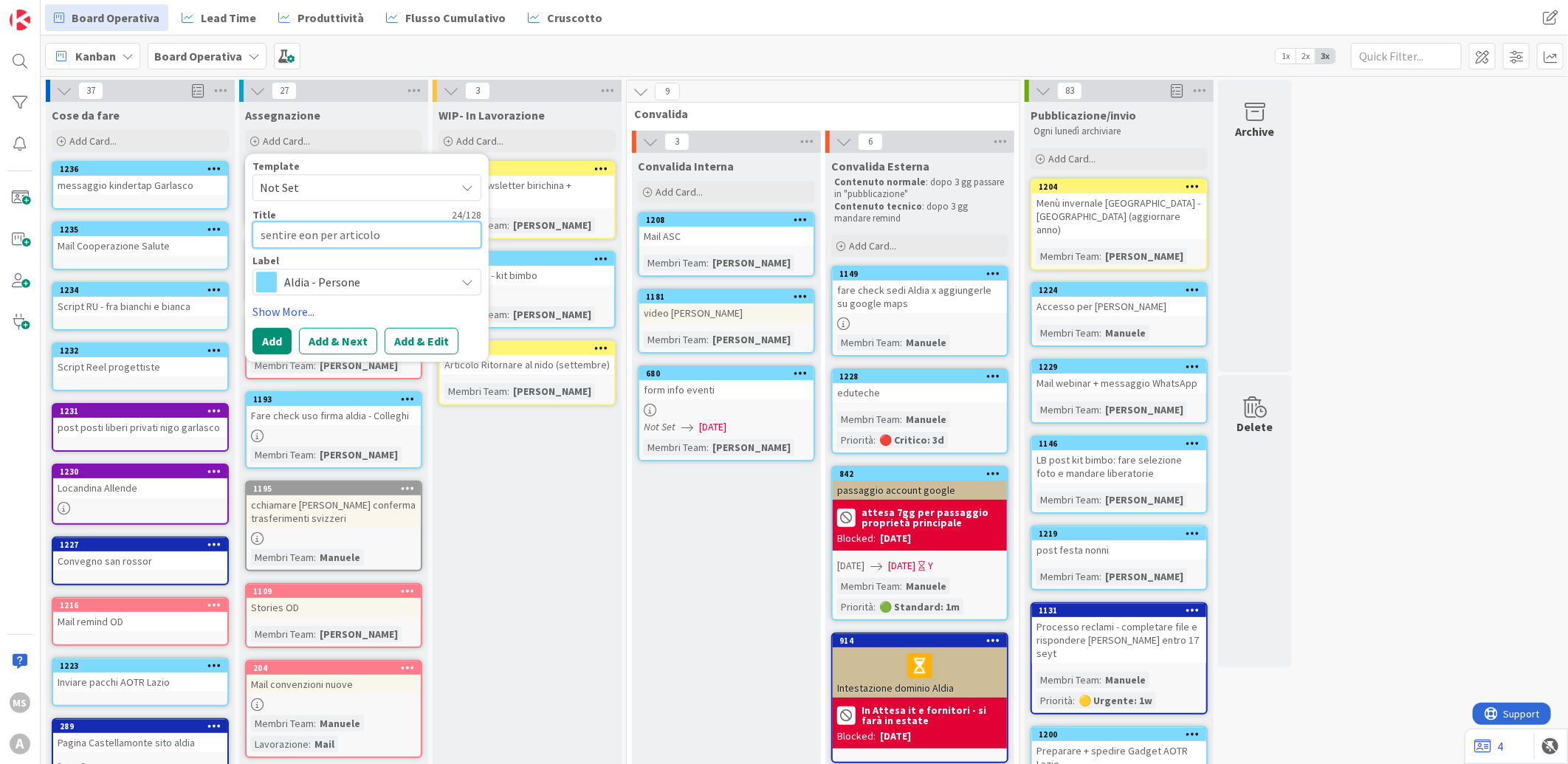
type textarea "sentire eon per articolo"
click at [375, 293] on div "Aldia - Persone" at bounding box center [367, 283] width 229 height 27
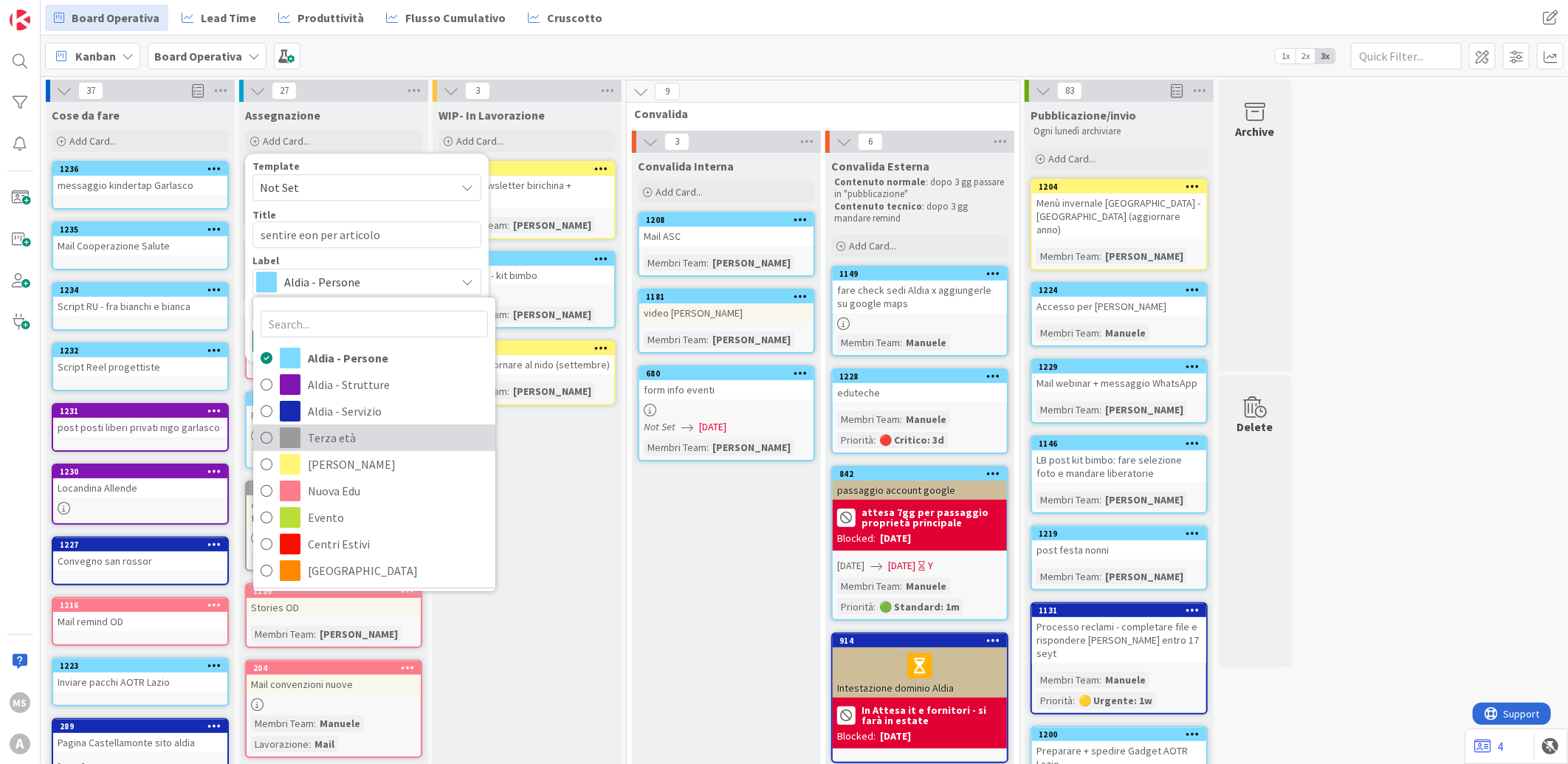
click at [333, 436] on span "Terza età" at bounding box center [398, 437] width 180 height 22
type textarea "x"
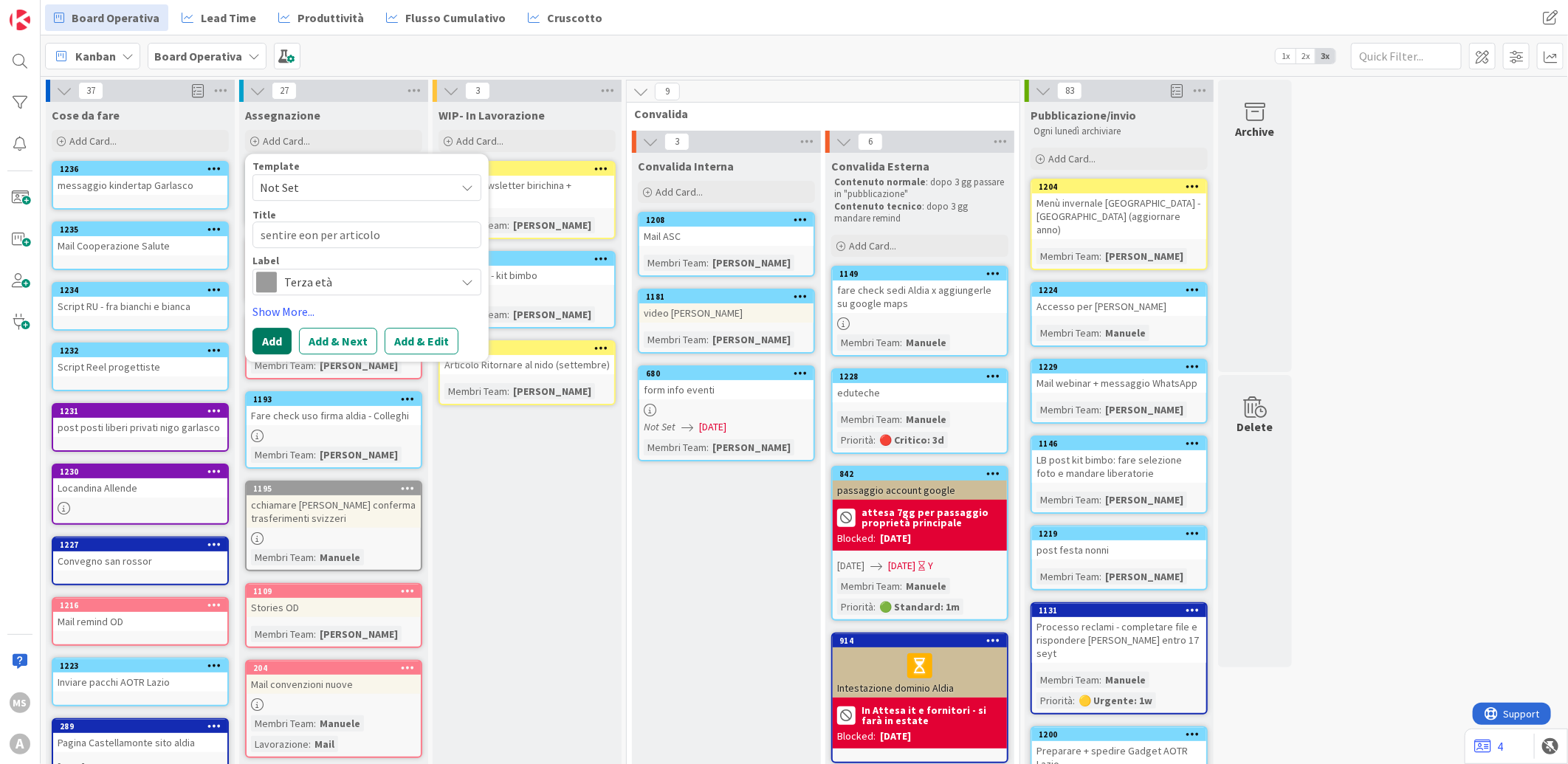
click at [282, 342] on button "Add" at bounding box center [272, 341] width 39 height 27
